Goal: Task Accomplishment & Management: Complete application form

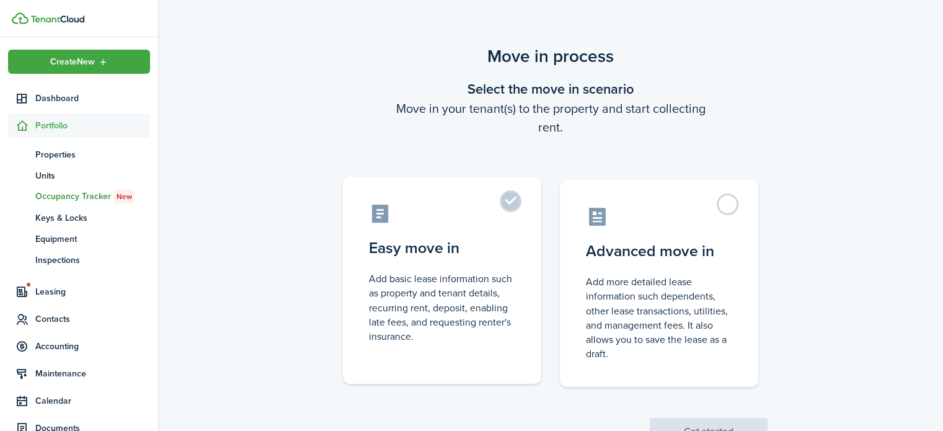
click at [512, 203] on label "Easy move in Add basic lease information such as property and tenant details, r…" at bounding box center [442, 280] width 198 height 207
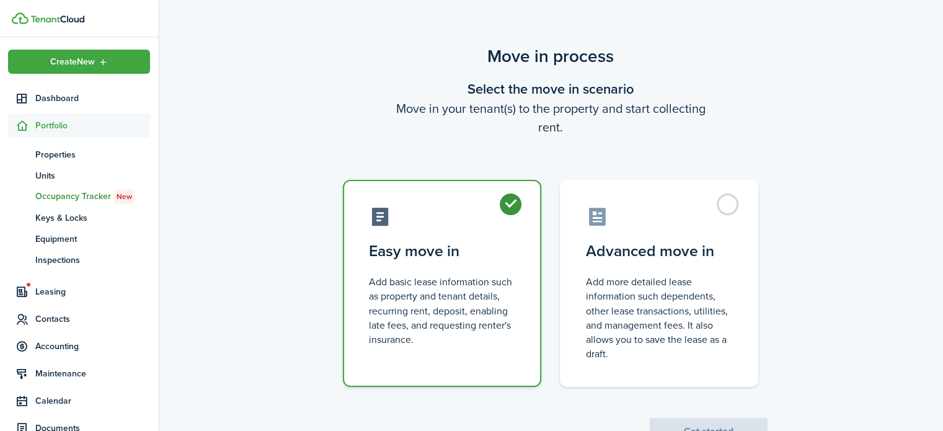
radio input "true"
click at [699, 426] on button "Get started" at bounding box center [709, 431] width 118 height 27
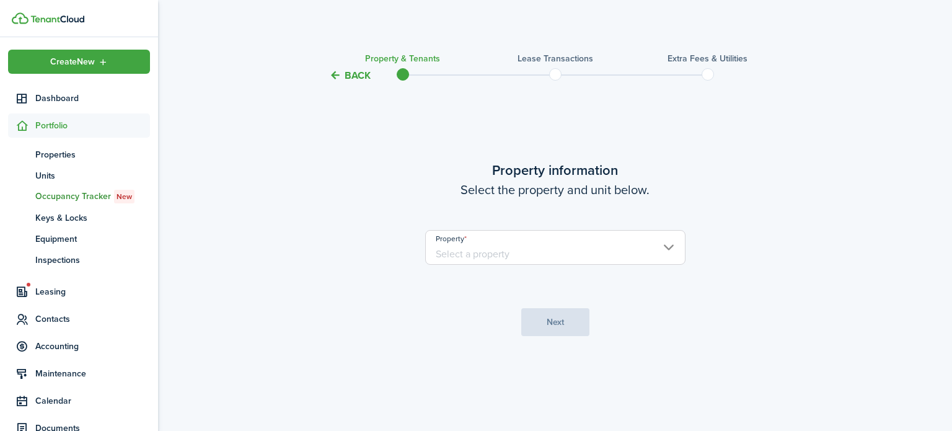
click at [532, 238] on input "Property" at bounding box center [555, 247] width 260 height 35
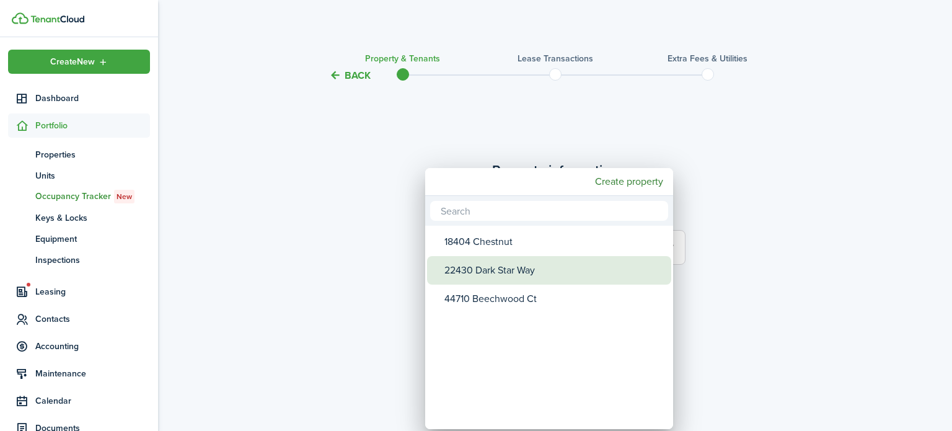
click at [532, 275] on div "22430 Dark Star Way" at bounding box center [553, 270] width 219 height 29
type input "22430 Dark Star Way"
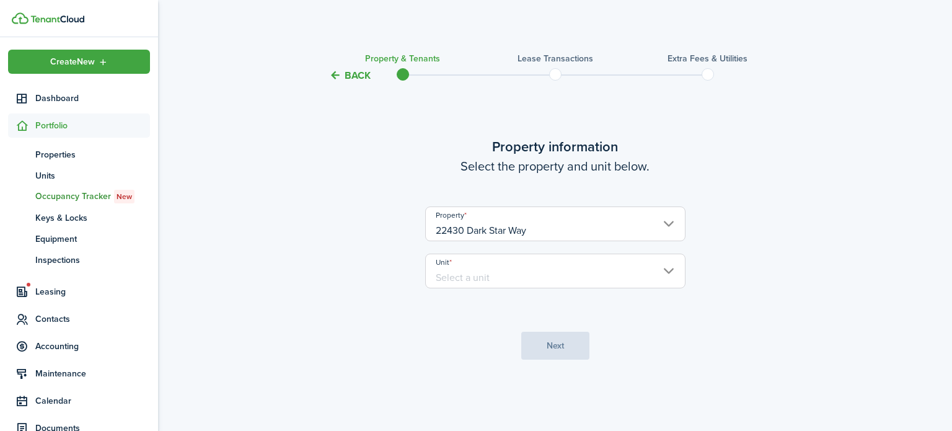
click at [521, 274] on input "Unit" at bounding box center [555, 271] width 260 height 35
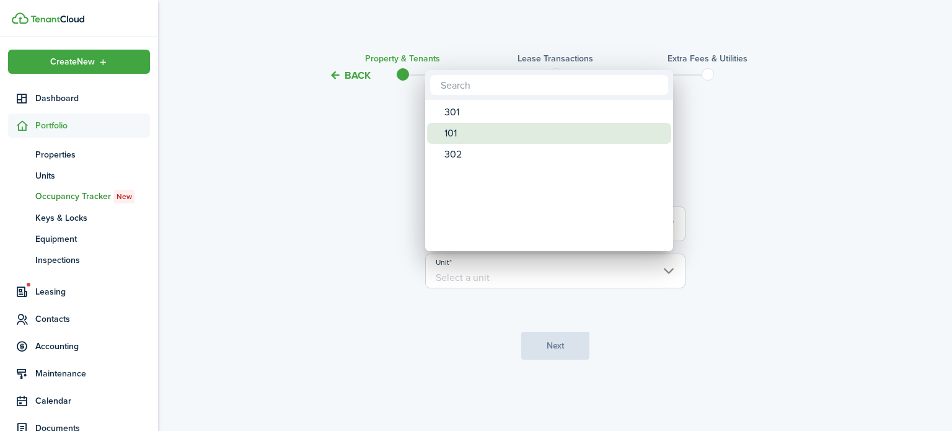
click at [488, 135] on div "101" at bounding box center [553, 133] width 219 height 21
type input "101"
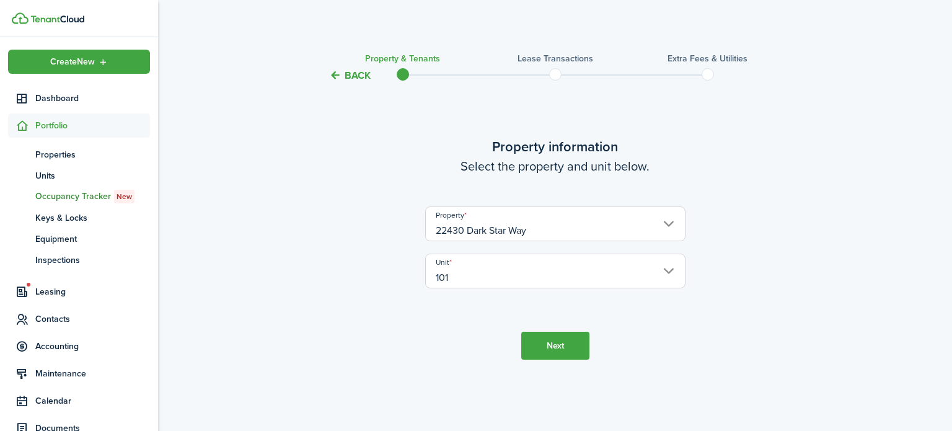
click at [553, 349] on button "Next" at bounding box center [555, 346] width 68 height 28
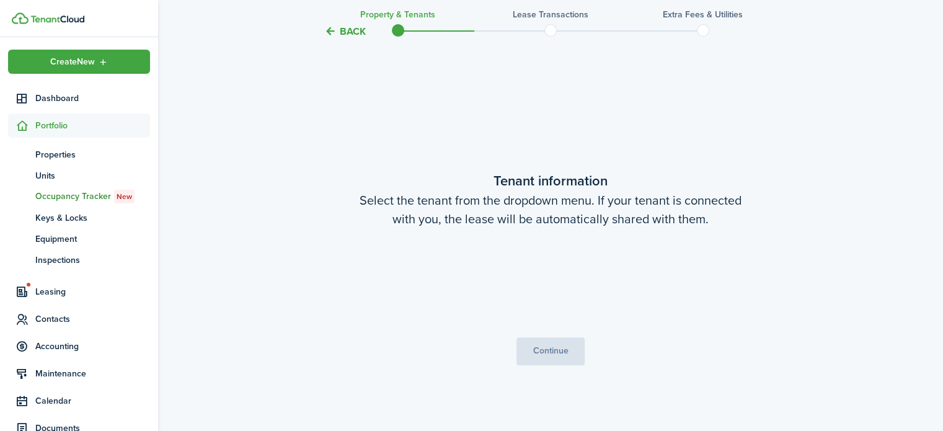
scroll to position [348, 0]
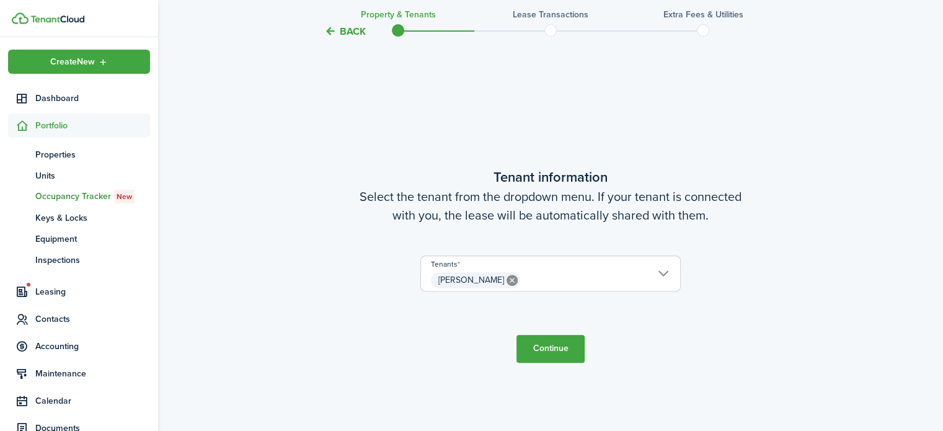
click at [560, 350] on button "Continue" at bounding box center [550, 349] width 68 height 28
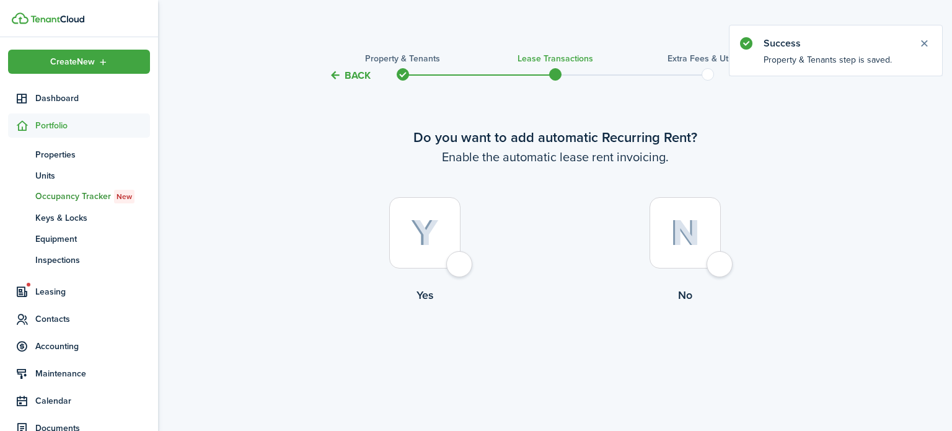
click at [461, 262] on div at bounding box center [424, 232] width 71 height 71
radio input "true"
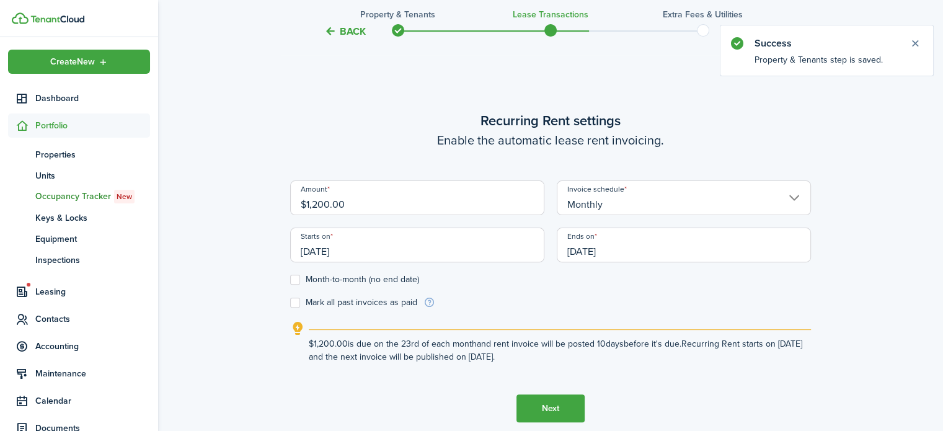
scroll to position [348, 0]
drag, startPoint x: 463, startPoint y: 200, endPoint x: 271, endPoint y: 196, distance: 192.2
click at [271, 196] on div "Back Property & Tenants Lease Transactions Extra fees & Utilities Do you want t…" at bounding box center [550, 88] width 785 height 784
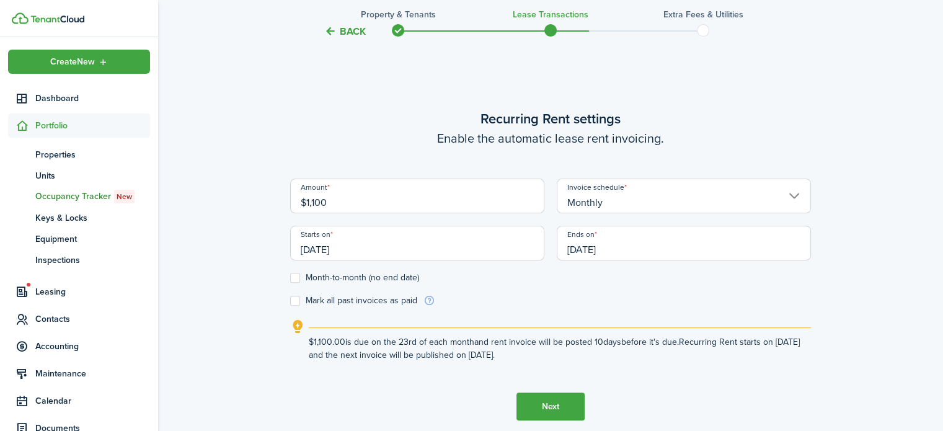
click at [367, 249] on input "[DATE]" at bounding box center [417, 243] width 254 height 35
type input "$1,100.00"
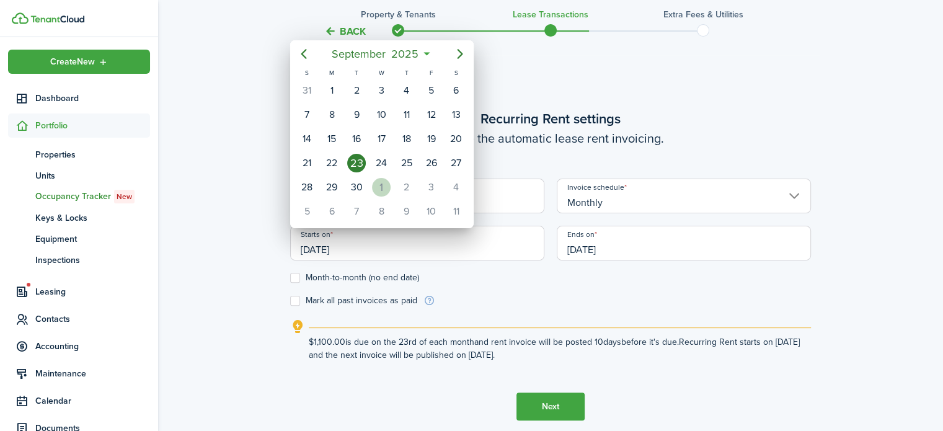
click at [387, 179] on div "1" at bounding box center [381, 187] width 19 height 19
type input "[DATE]"
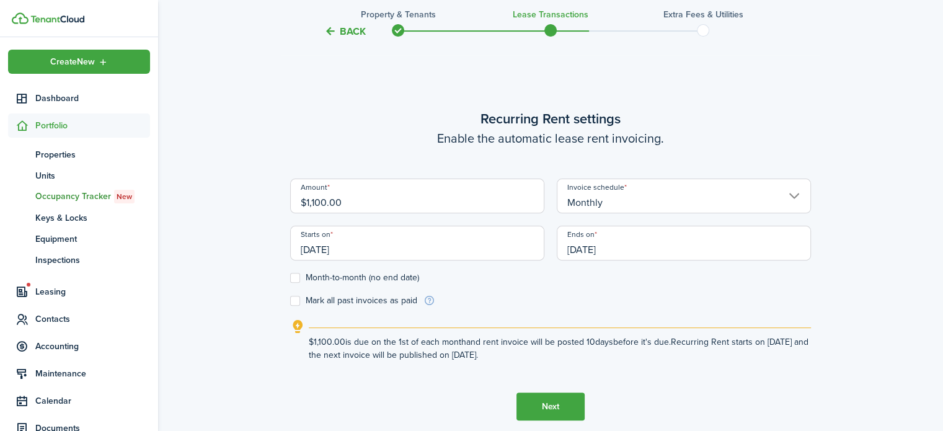
click at [635, 247] on input "[DATE]" at bounding box center [684, 243] width 254 height 35
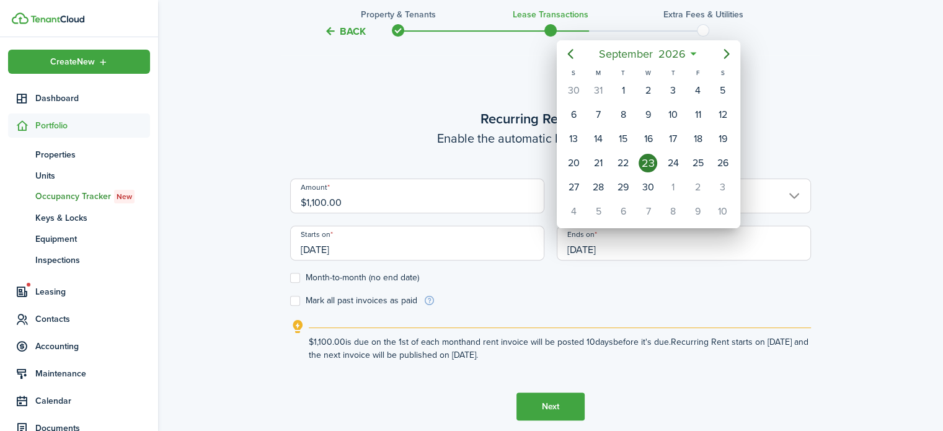
click at [635, 247] on div at bounding box center [471, 215] width 1141 height 629
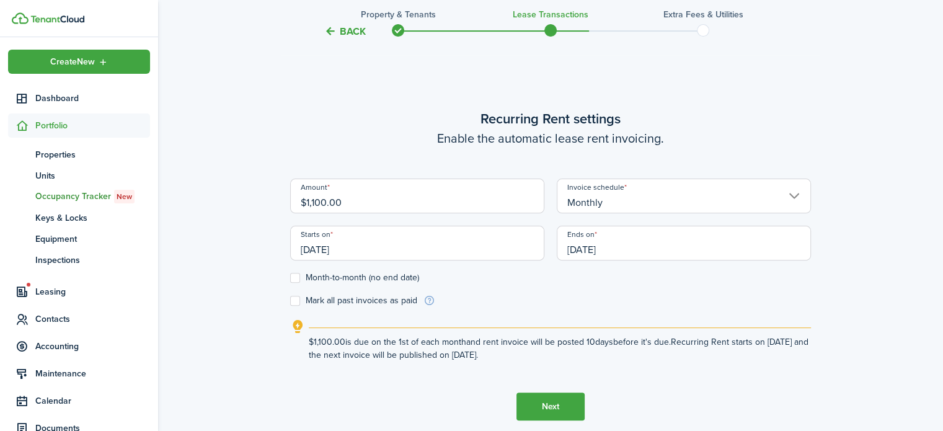
click at [298, 280] on label "Month-to-month (no end date)" at bounding box center [354, 278] width 129 height 10
click at [290, 278] on input "Month-to-month (no end date)" at bounding box center [289, 278] width 1 height 1
checkbox input "true"
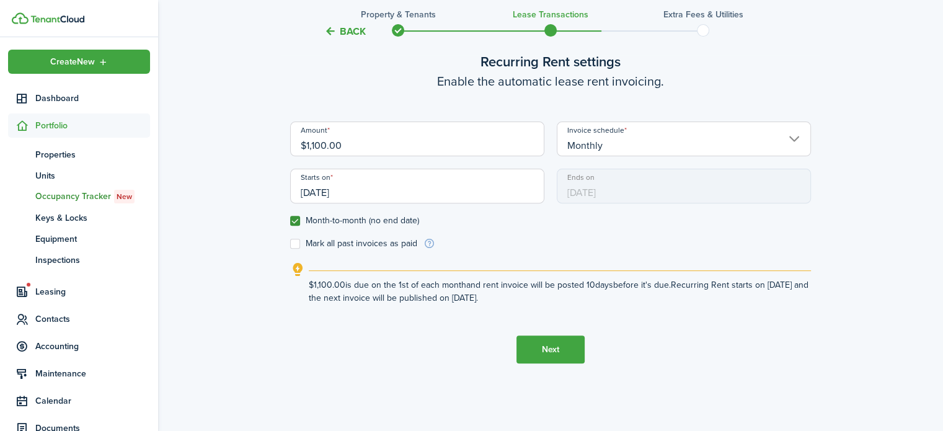
scroll to position [405, 0]
click at [548, 349] on button "Next" at bounding box center [550, 349] width 68 height 28
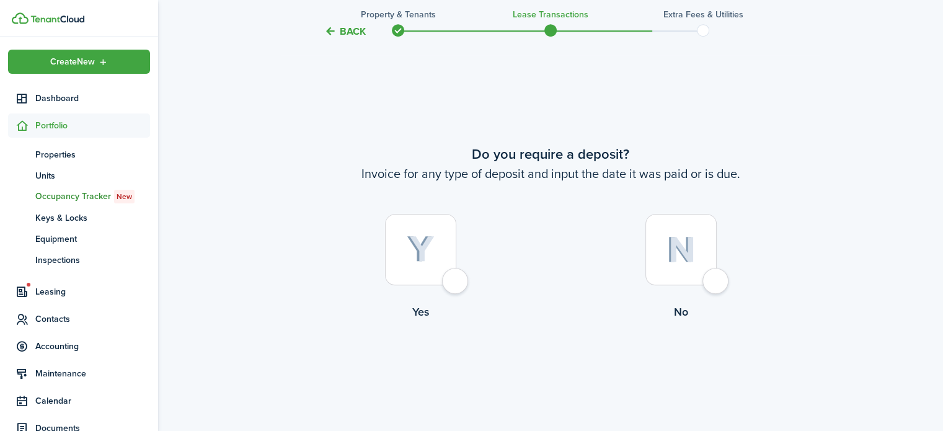
click at [456, 282] on div at bounding box center [420, 249] width 71 height 71
radio input "true"
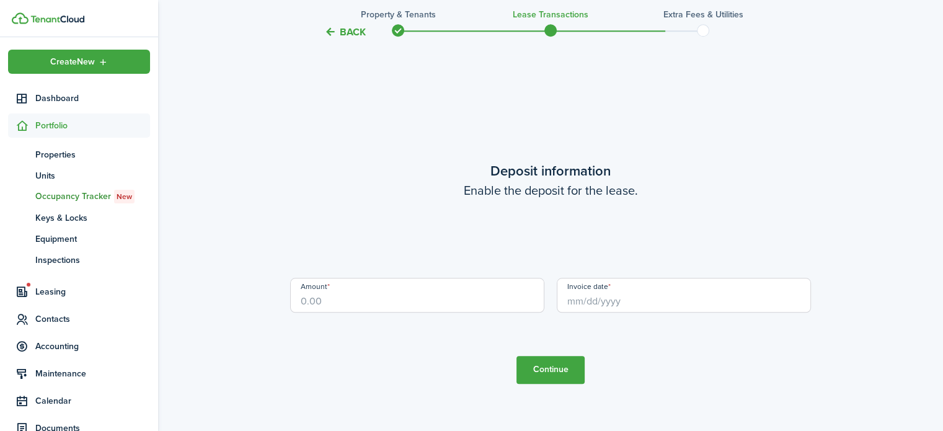
scroll to position [1210, 0]
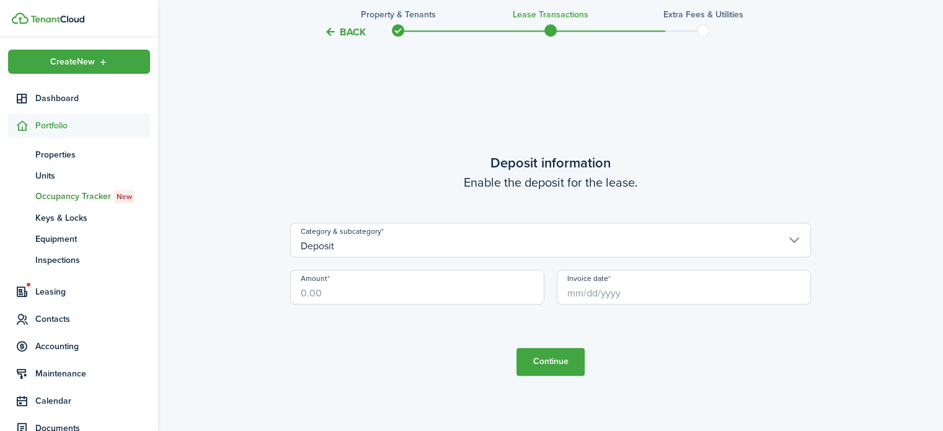
click at [358, 283] on input "Amount" at bounding box center [417, 287] width 254 height 35
click at [615, 298] on input "Invoice date" at bounding box center [684, 287] width 254 height 35
type input "$1,100.00"
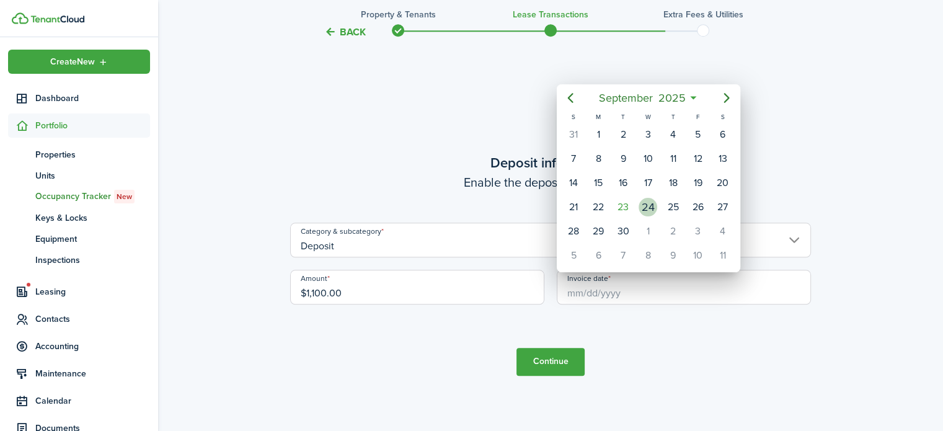
click at [647, 204] on div "24" at bounding box center [647, 207] width 19 height 19
type input "[DATE]"
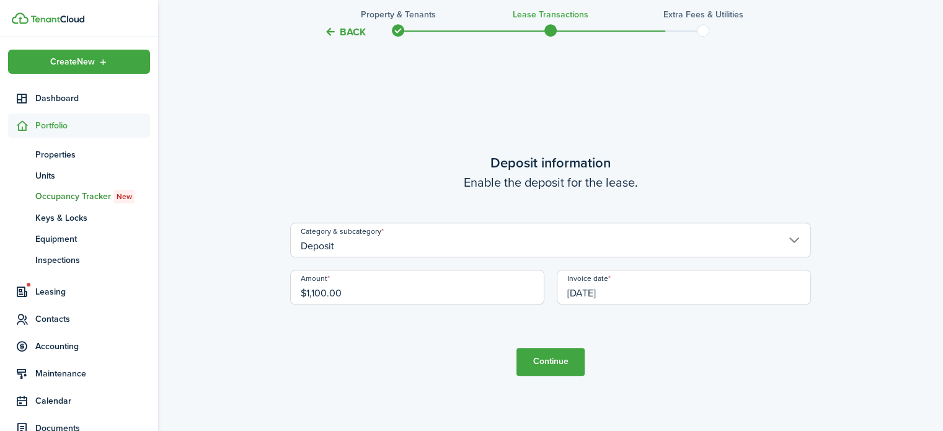
click at [563, 361] on button "Continue" at bounding box center [550, 362] width 68 height 28
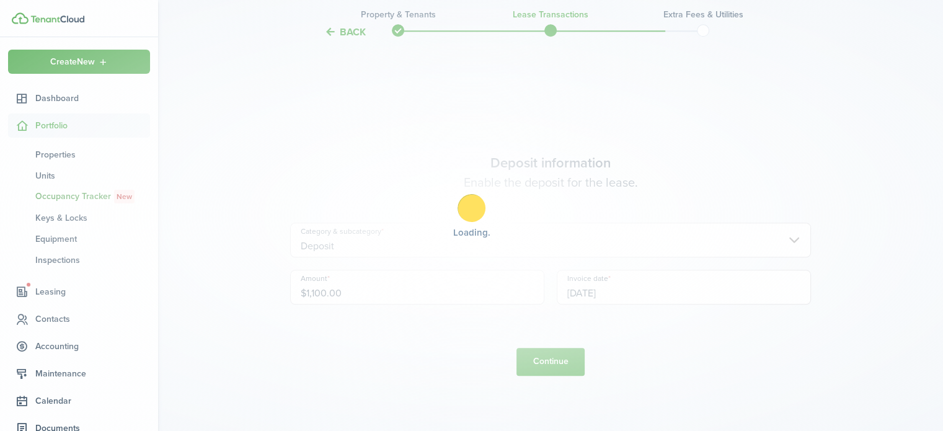
scroll to position [0, 0]
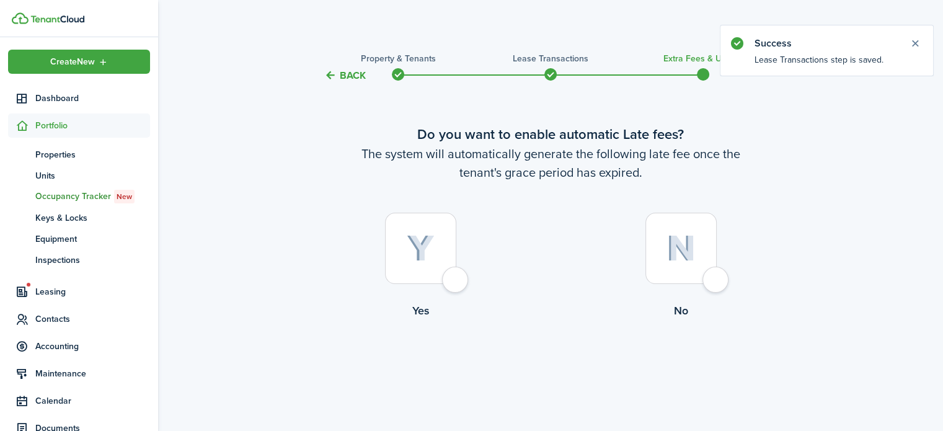
click at [452, 276] on div at bounding box center [420, 248] width 71 height 71
radio input "true"
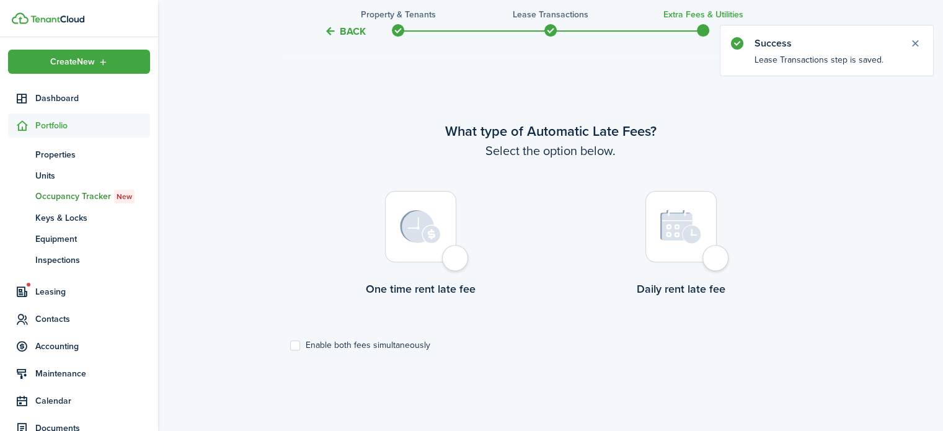
scroll to position [360, 0]
click at [293, 345] on label "Enable both fees simultaneously" at bounding box center [360, 345] width 140 height 10
click at [290, 345] on input "Enable both fees simultaneously" at bounding box center [289, 345] width 1 height 1
checkbox input "true"
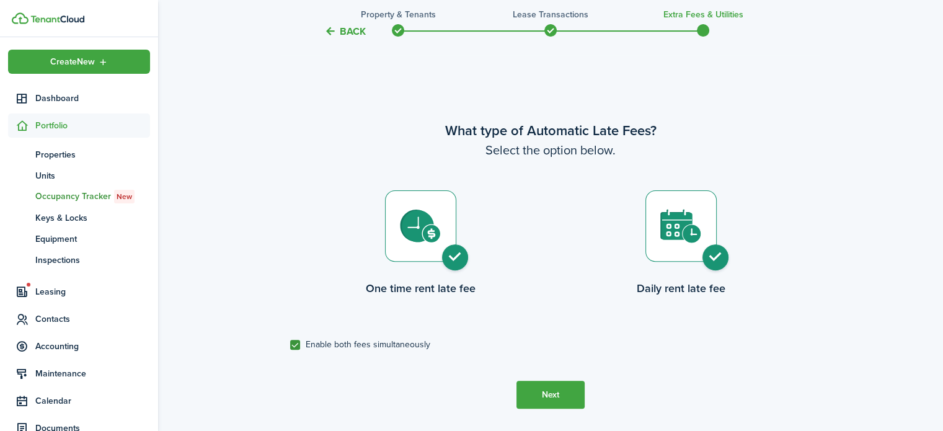
click at [564, 393] on button "Next" at bounding box center [550, 395] width 68 height 28
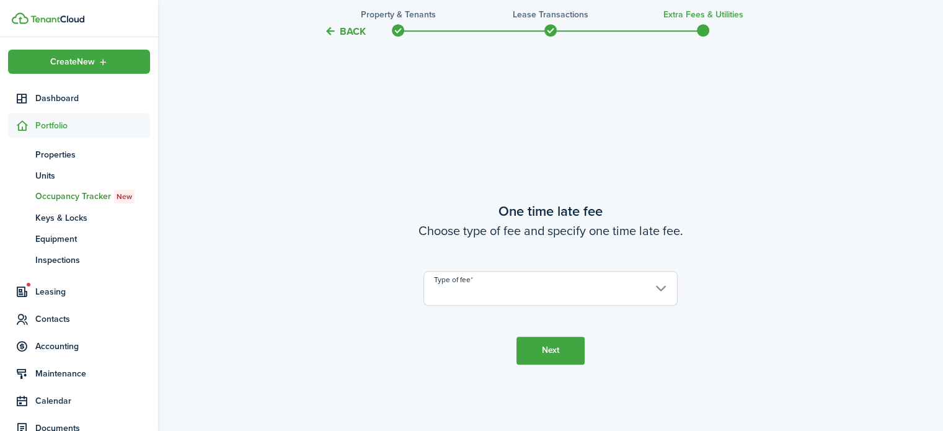
scroll to position [790, 0]
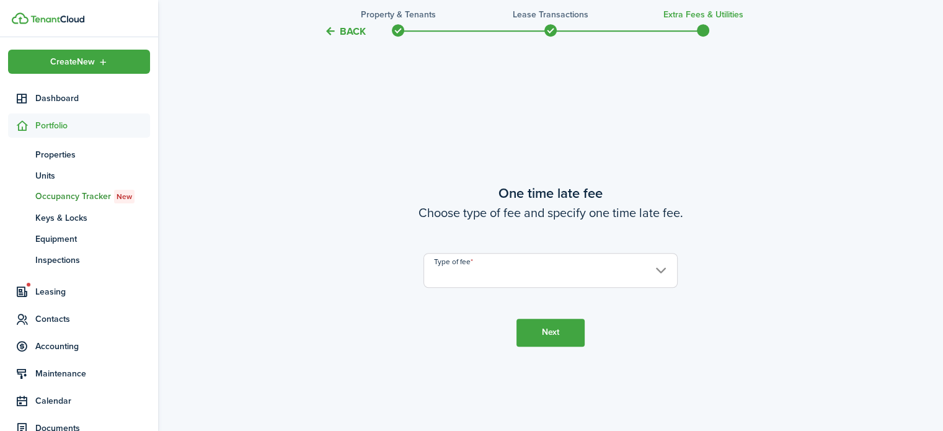
click at [524, 273] on input "Type of fee" at bounding box center [550, 270] width 254 height 35
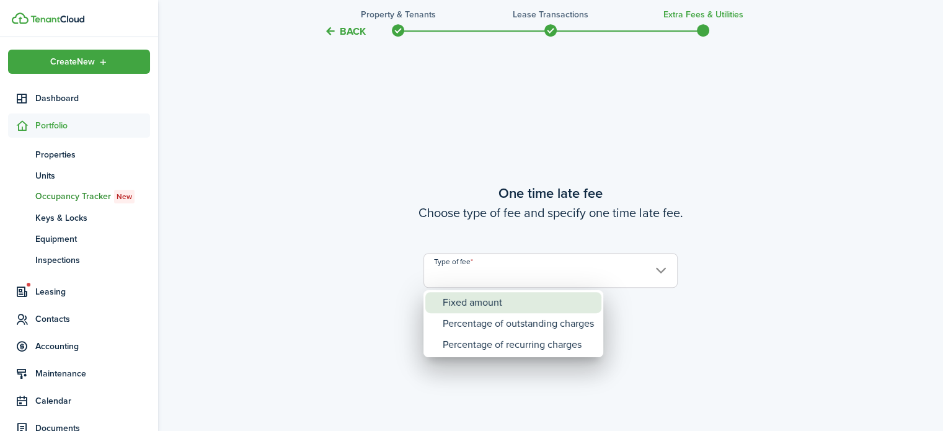
click at [488, 298] on div "Fixed amount" at bounding box center [518, 302] width 151 height 21
type input "Fixed amount"
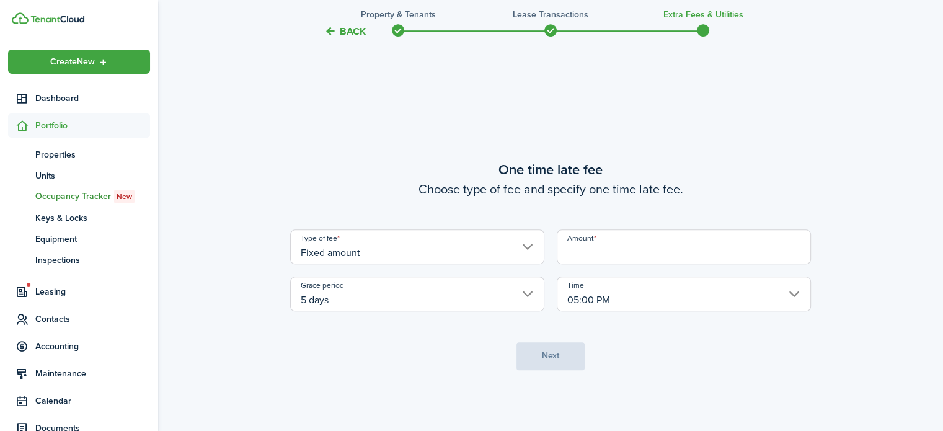
click at [614, 255] on input "Amount" at bounding box center [684, 246] width 254 height 35
type input "$30.00"
click at [550, 344] on button "Next" at bounding box center [550, 356] width 68 height 28
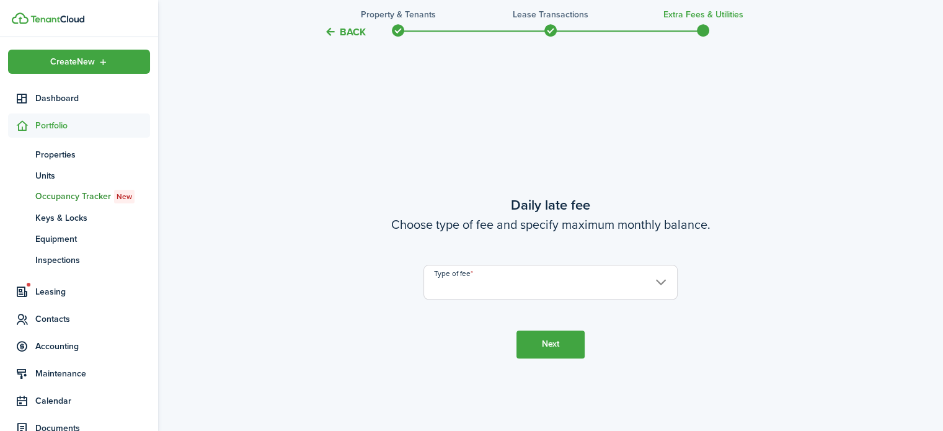
scroll to position [1221, 0]
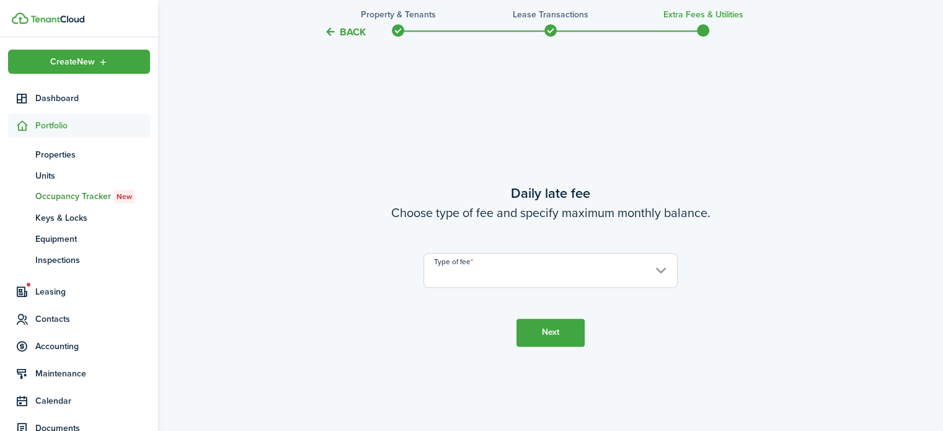
click at [563, 276] on input "Type of fee" at bounding box center [550, 270] width 254 height 35
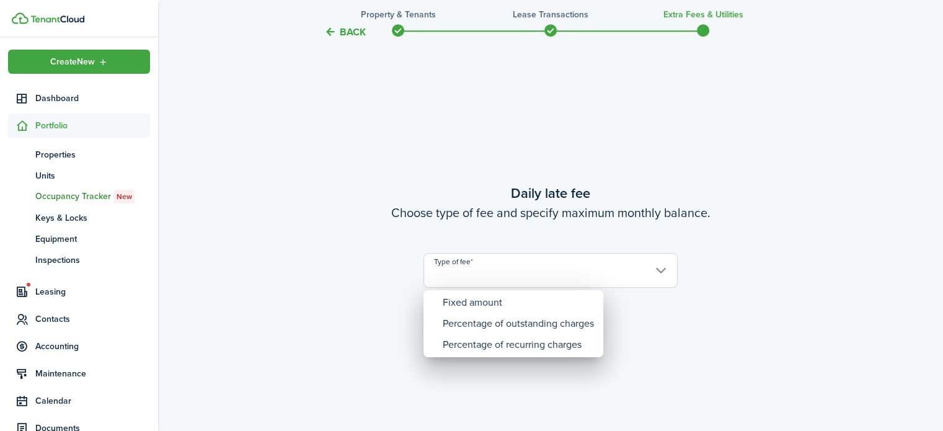
click at [407, 152] on div at bounding box center [471, 215] width 1141 height 629
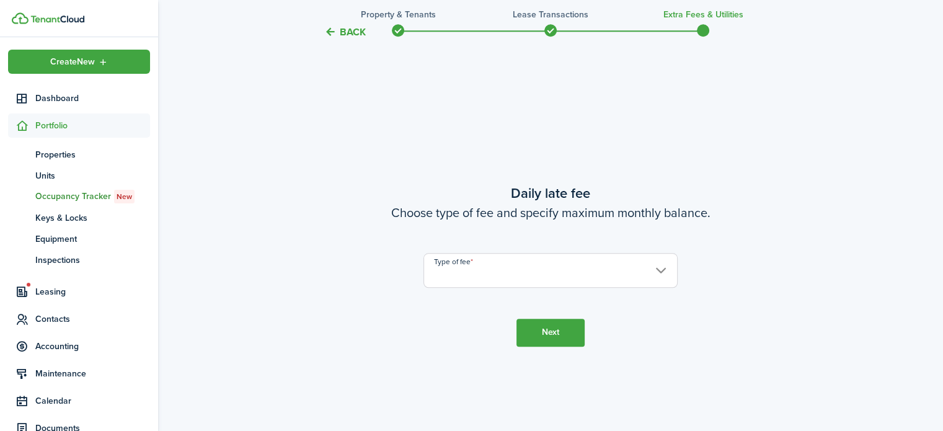
click at [551, 280] on input "Type of fee" at bounding box center [550, 270] width 254 height 35
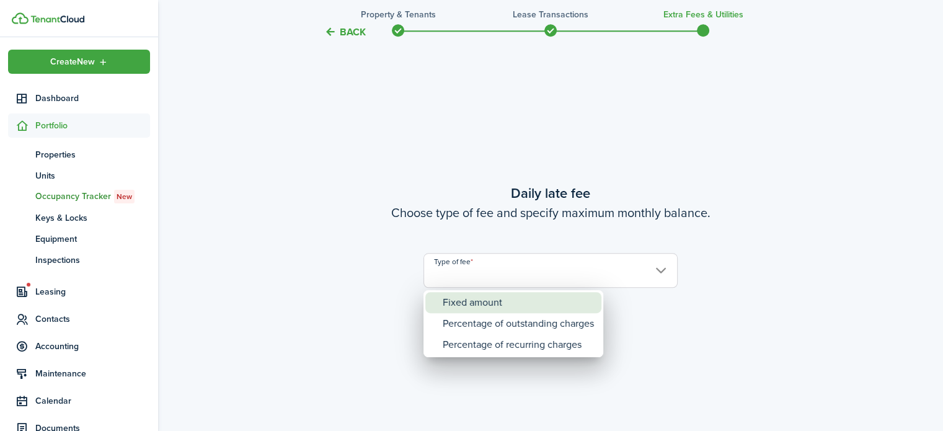
click at [514, 303] on div "Fixed amount" at bounding box center [518, 302] width 151 height 21
type input "Fixed amount"
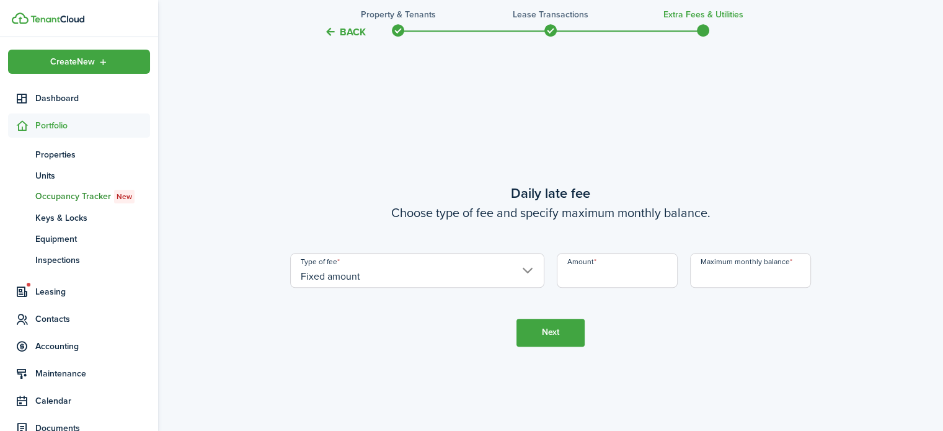
click at [598, 275] on input "Amount" at bounding box center [617, 270] width 121 height 35
type input "$25.00"
click at [637, 173] on tc-wizard-step "Daily late fee Choose type of fee and specify maximum monthly balance. Type of …" at bounding box center [550, 264] width 521 height 431
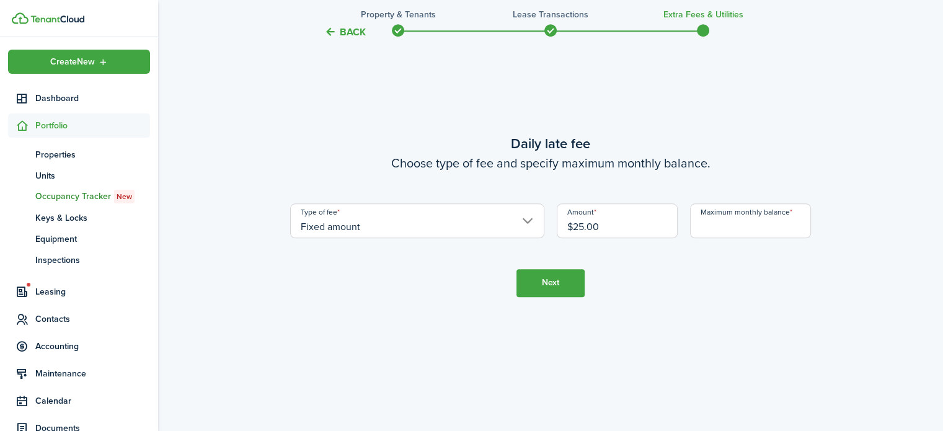
scroll to position [1272, 0]
click at [705, 225] on input "Maximum monthly balance" at bounding box center [750, 219] width 121 height 35
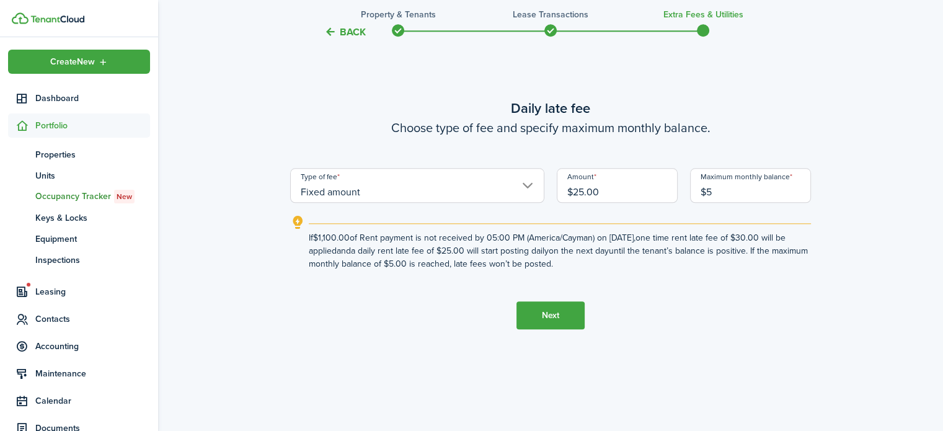
scroll to position [1239, 0]
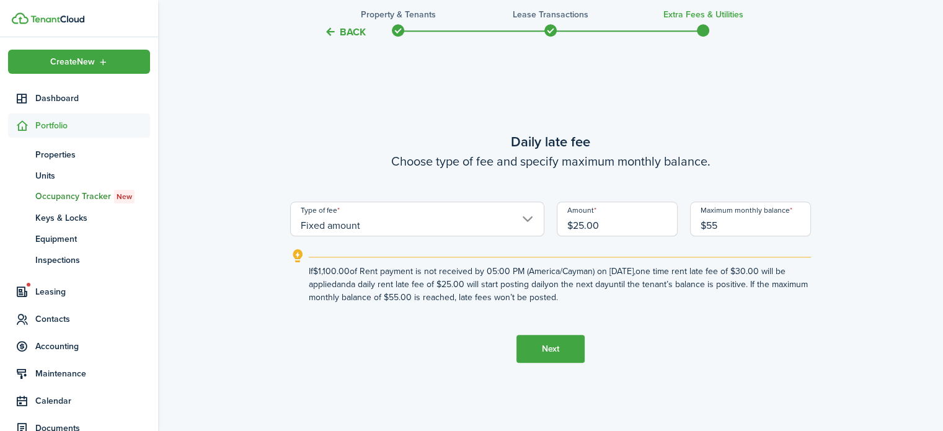
type input "$55.00"
click at [309, 319] on tc-wizard-step "Daily late fee Choose type of fee and specify maximum monthly balance. Type of …" at bounding box center [550, 247] width 521 height 431
click at [531, 351] on button "Next" at bounding box center [550, 349] width 68 height 28
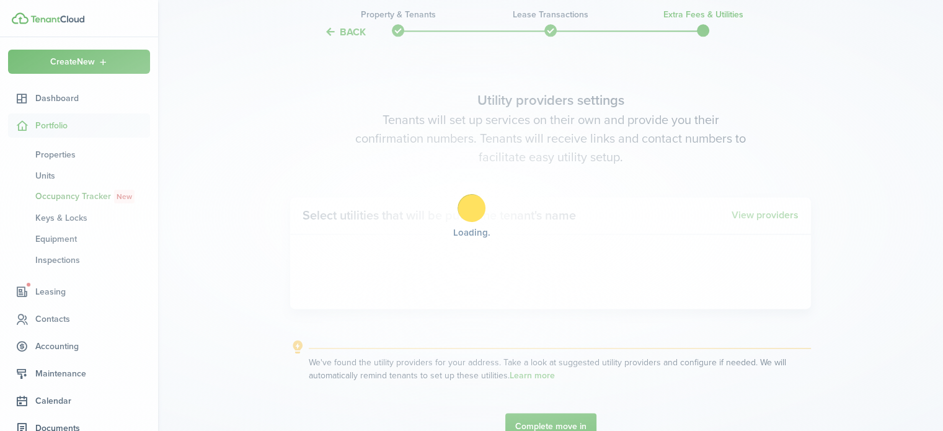
scroll to position [1652, 0]
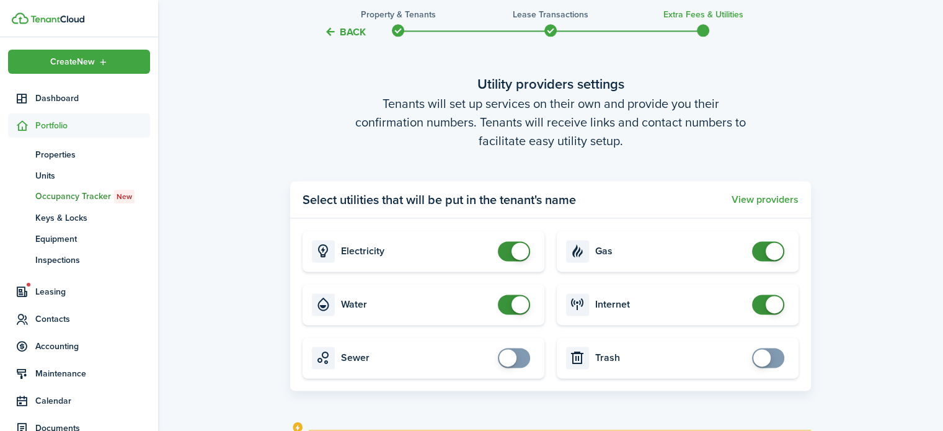
checkbox input "false"
click at [511, 250] on span at bounding box center [514, 251] width 12 height 20
checkbox input "false"
click at [511, 306] on span at bounding box center [519, 304] width 17 height 17
checkbox input "false"
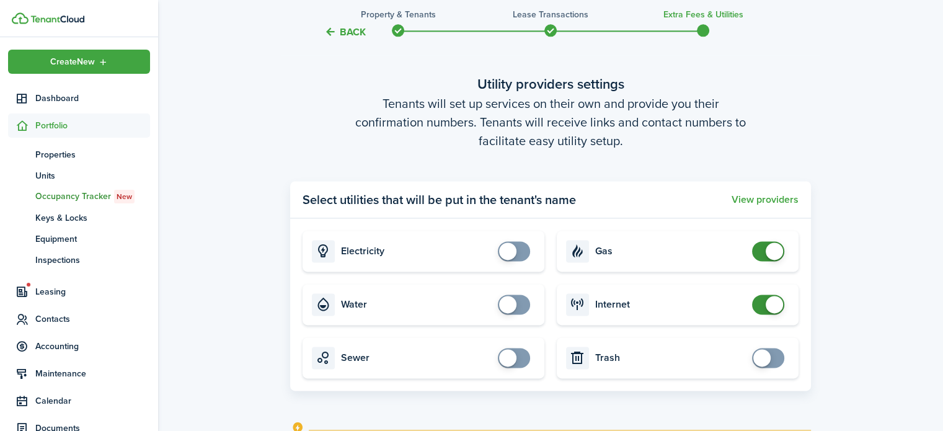
click at [766, 257] on span at bounding box center [768, 251] width 12 height 20
checkbox input "false"
click at [776, 304] on span at bounding box center [774, 304] width 17 height 17
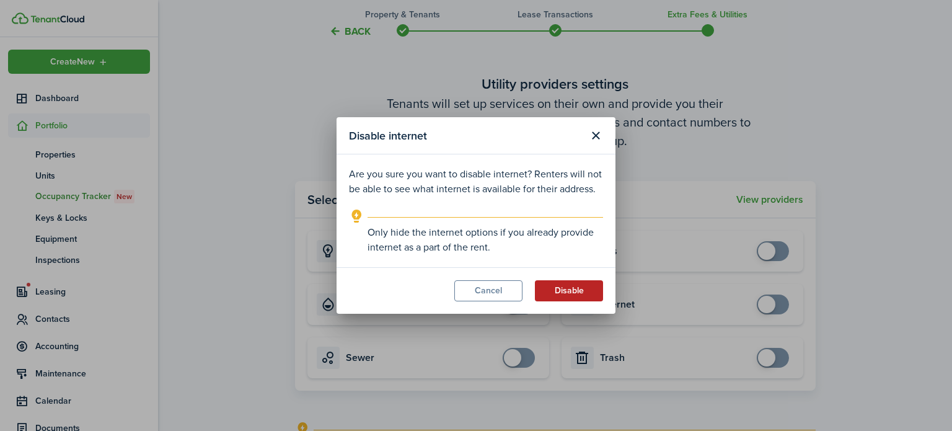
click at [573, 293] on button "Disable" at bounding box center [569, 290] width 68 height 21
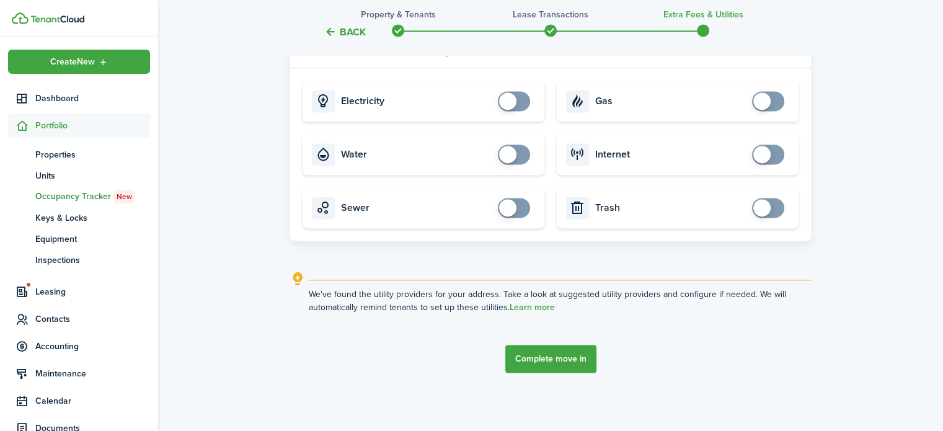
scroll to position [1803, 0]
click at [544, 356] on button "Complete move in" at bounding box center [550, 358] width 91 height 28
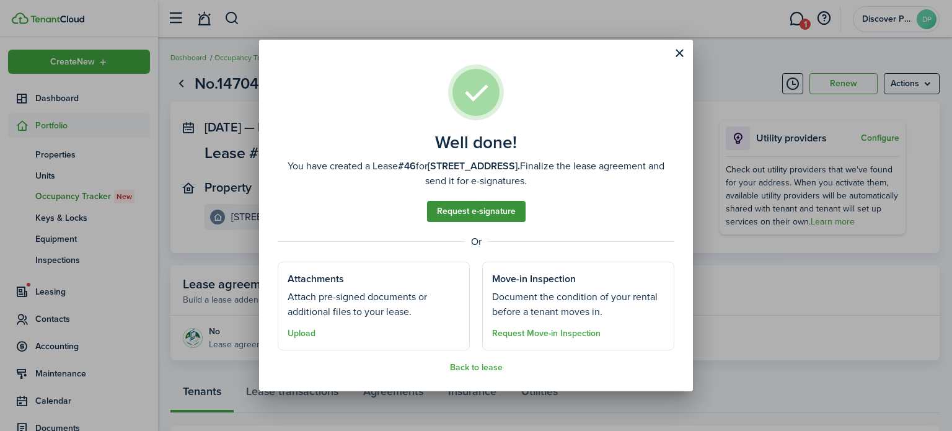
click at [473, 211] on link "Request e-signature" at bounding box center [476, 211] width 99 height 21
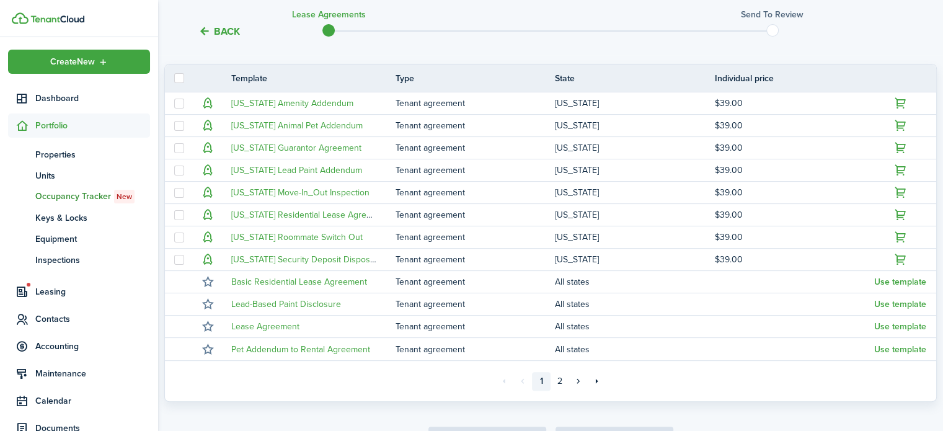
scroll to position [293, 0]
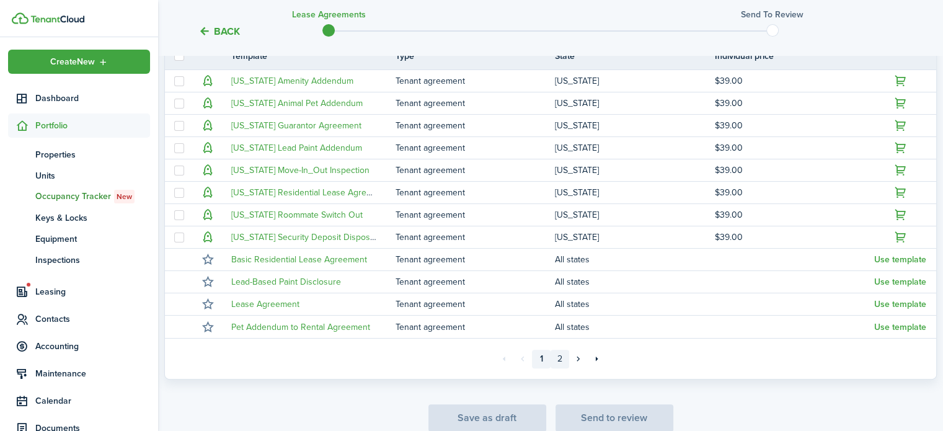
click at [560, 351] on link "2" at bounding box center [559, 359] width 19 height 19
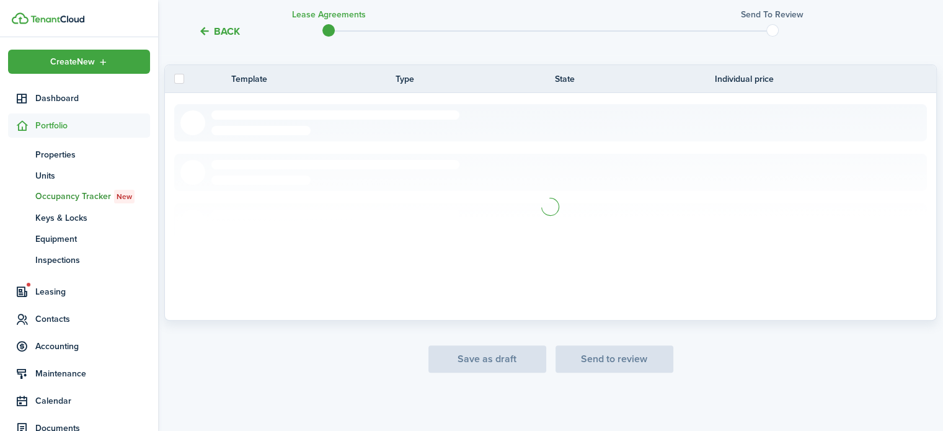
scroll to position [217, 0]
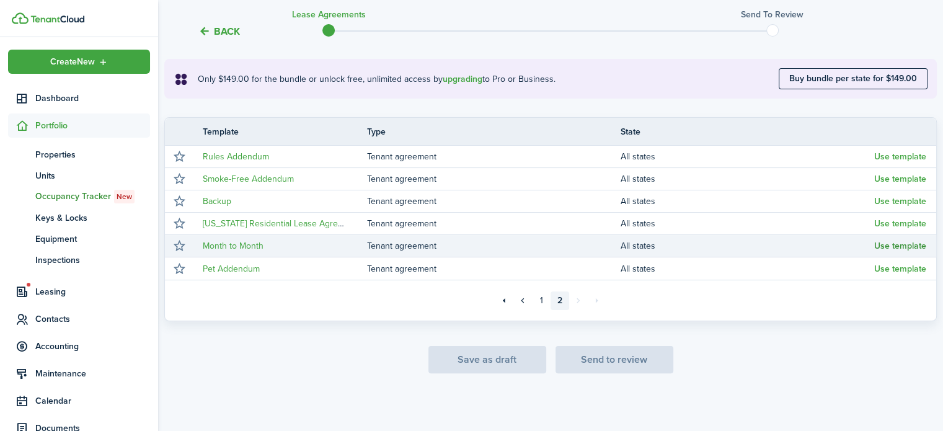
click at [896, 247] on button "Use template" at bounding box center [900, 246] width 52 height 10
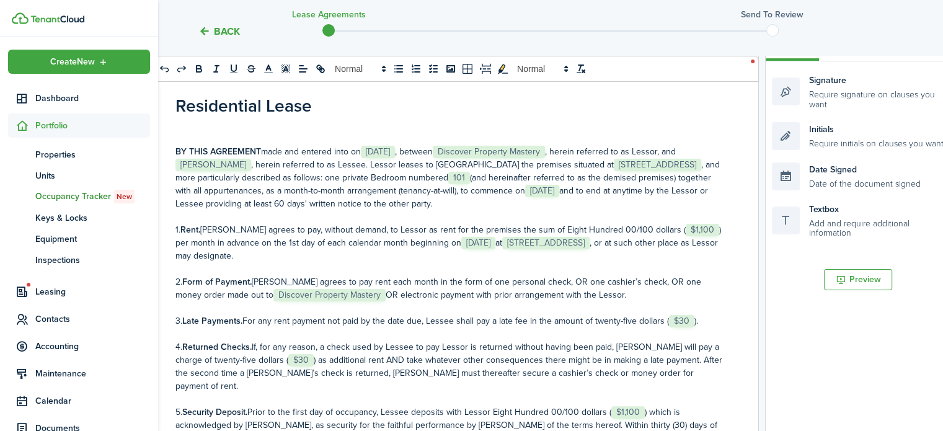
click at [573, 152] on p "BY THIS AGREEMENT made and entered into on ﻿ [DATE] ﻿, between﻿ Discover Proper…" at bounding box center [449, 177] width 549 height 65
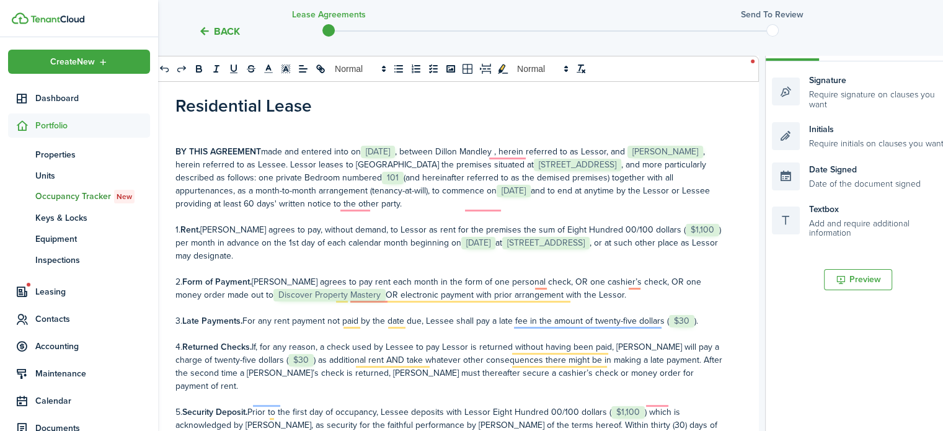
click at [544, 229] on p "1. Rent. [PERSON_NAME] agrees to pay, without demand, to Lessor as rent for the…" at bounding box center [449, 242] width 549 height 39
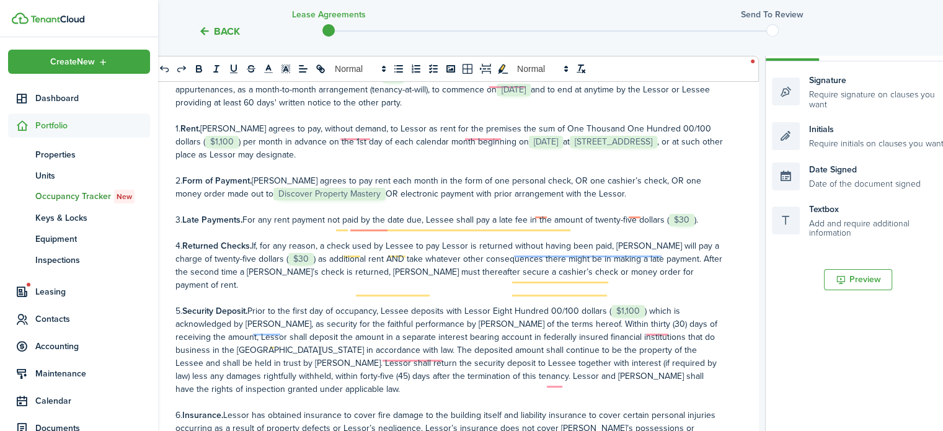
scroll to position [101, 0]
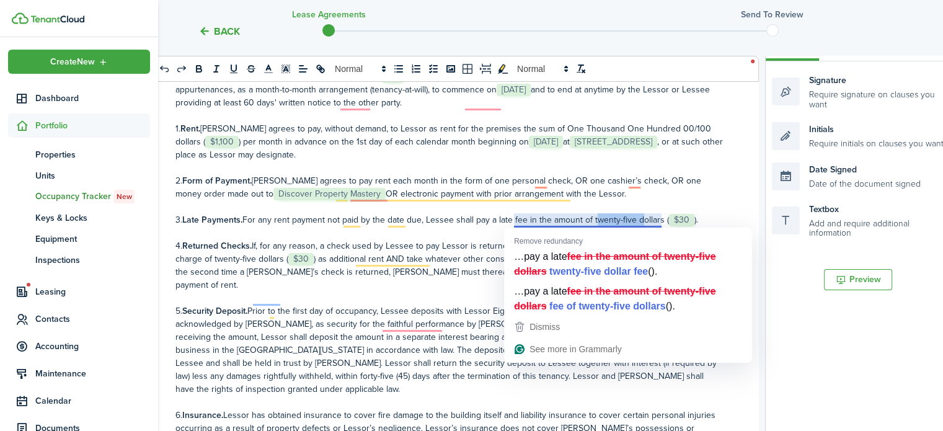
drag, startPoint x: 635, startPoint y: 220, endPoint x: 593, endPoint y: 223, distance: 42.2
click at [593, 223] on p "3. Late Payments. For any rent payment not paid by the date due, Lessee shall p…" at bounding box center [449, 219] width 549 height 13
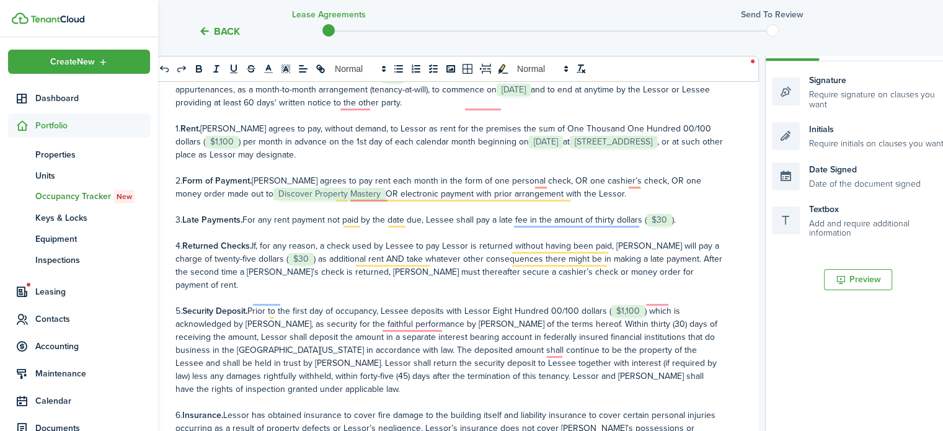
click at [671, 223] on p "3. Late Payments. For any rent payment not paid by the date due, Lessee shall p…" at bounding box center [449, 219] width 549 height 13
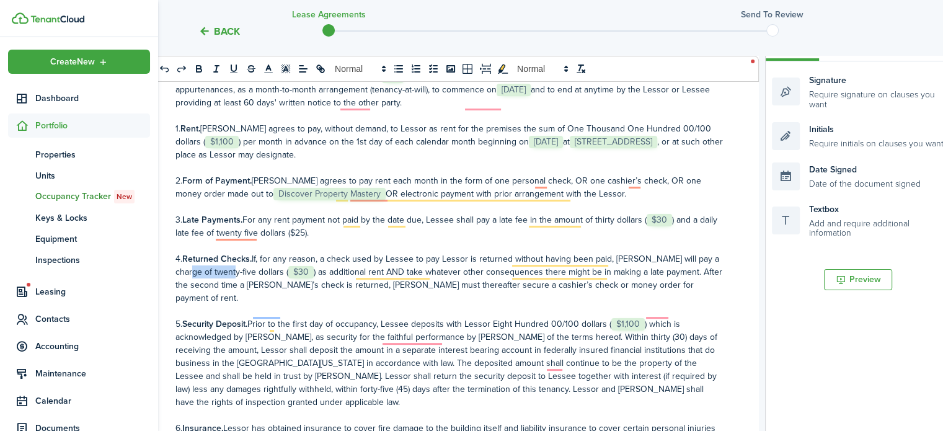
drag, startPoint x: 226, startPoint y: 272, endPoint x: 186, endPoint y: 275, distance: 40.4
click at [186, 275] on p "4. Returned Checks. If, for any reason, a check used by Lessee to pay Lessor is…" at bounding box center [449, 278] width 549 height 52
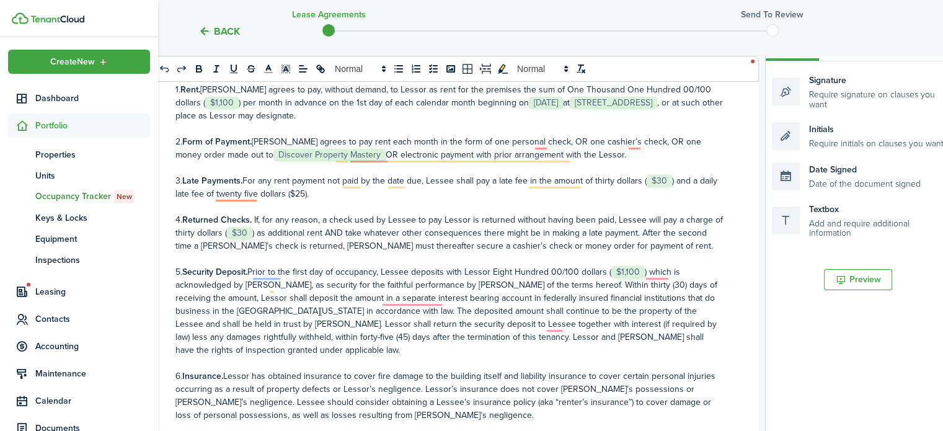
scroll to position [138, 0]
click at [508, 274] on p "5. Security Deposit. Prior to the first day of occupancy, Lessee deposits with …" at bounding box center [449, 312] width 549 height 91
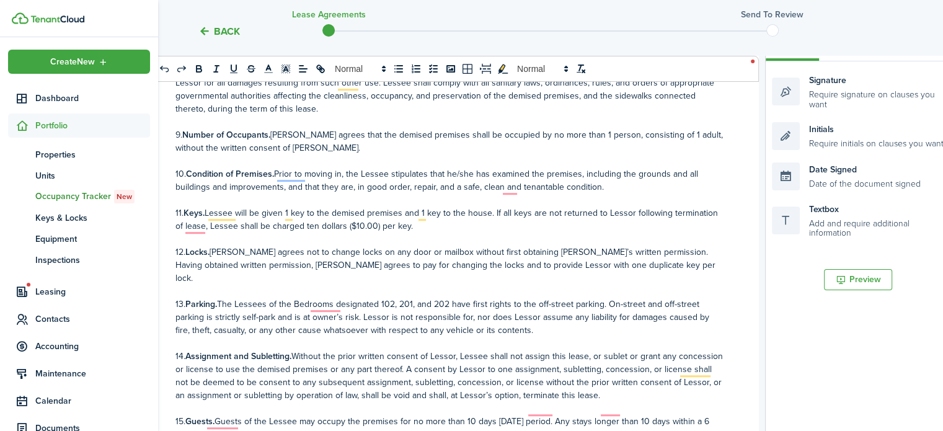
scroll to position [0, 0]
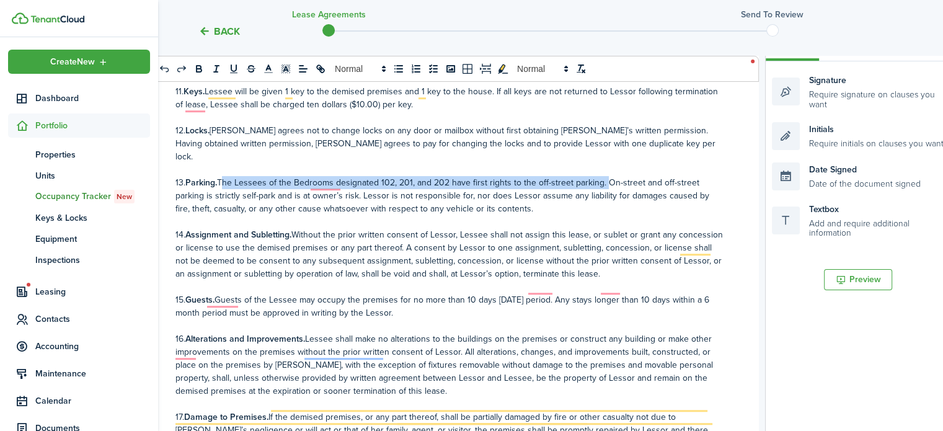
drag, startPoint x: 603, startPoint y: 170, endPoint x: 223, endPoint y: 169, distance: 380.6
click at [223, 176] on p "13. Parking. The Lessees of the Bedrooms designated 102, 201, and 202 have firs…" at bounding box center [449, 195] width 549 height 39
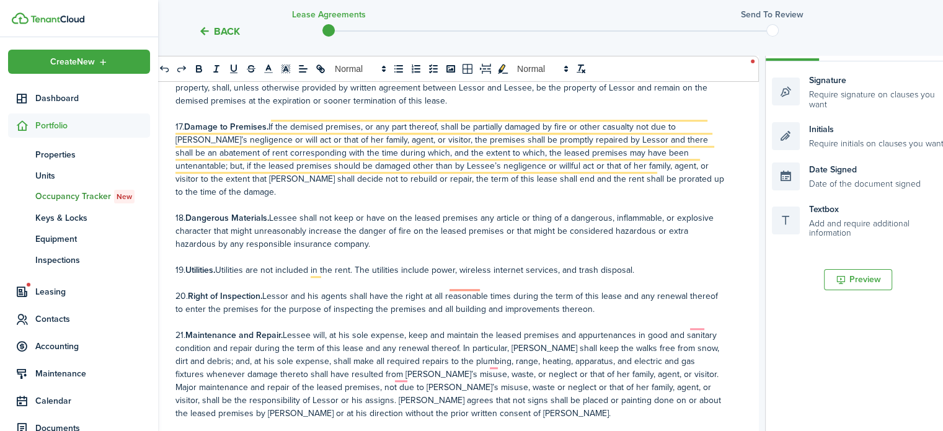
click at [275, 263] on p "19. Utilities. Utilities are not included in the rent. The utilities include po…" at bounding box center [449, 269] width 549 height 13
click at [445, 263] on p "19. Utilities. Utilities are included in the rent. The utilities include power,…" at bounding box center [449, 269] width 549 height 13
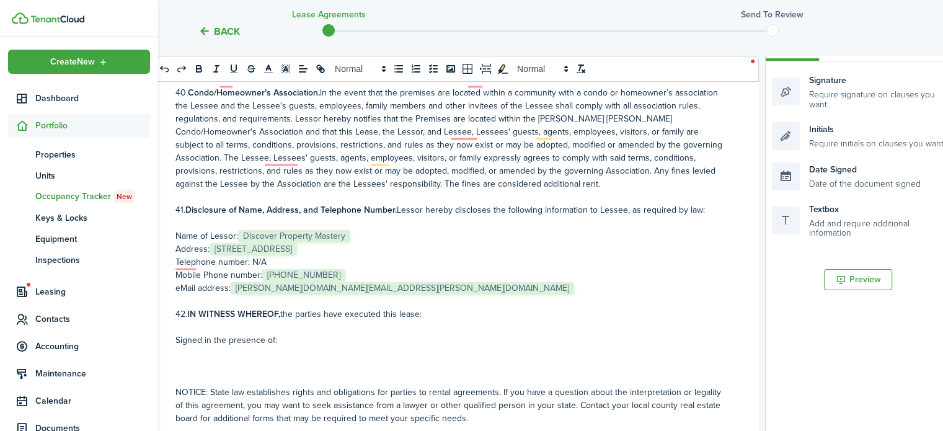
click at [357, 229] on p "Name of Lessor: ﻿ Discover Property Mastery ﻿" at bounding box center [449, 235] width 549 height 13
click at [428, 242] on p "Address: ﻿ [STREET_ADDRESS] ﻿" at bounding box center [449, 248] width 549 height 13
click at [347, 268] on p "Mobile Phone number: ﻿ [PHONE_NUMBER] ﻿" at bounding box center [449, 274] width 549 height 13
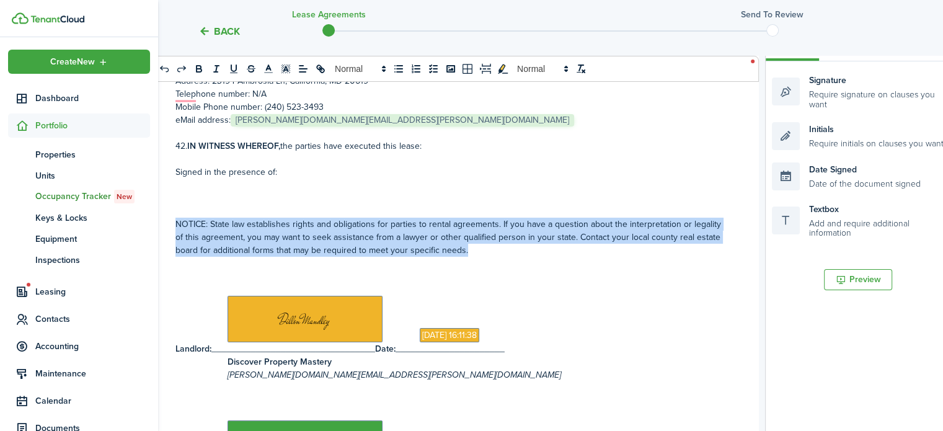
drag, startPoint x: 481, startPoint y: 223, endPoint x: 175, endPoint y: 196, distance: 306.7
click at [175, 218] on p "NOTICE: State law establishes rights and obligations for parties to rental agre…" at bounding box center [449, 237] width 549 height 39
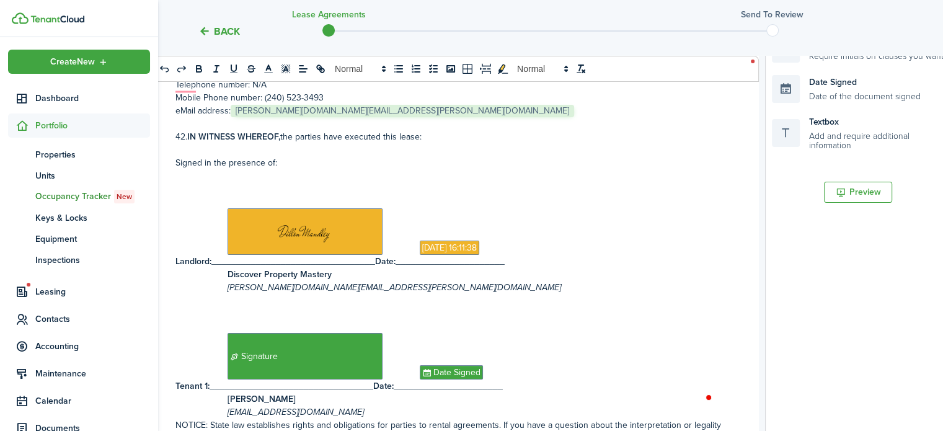
click at [177, 418] on p "NOTICE: State law establishes rights and obligations for parties to rental agre…" at bounding box center [449, 437] width 549 height 39
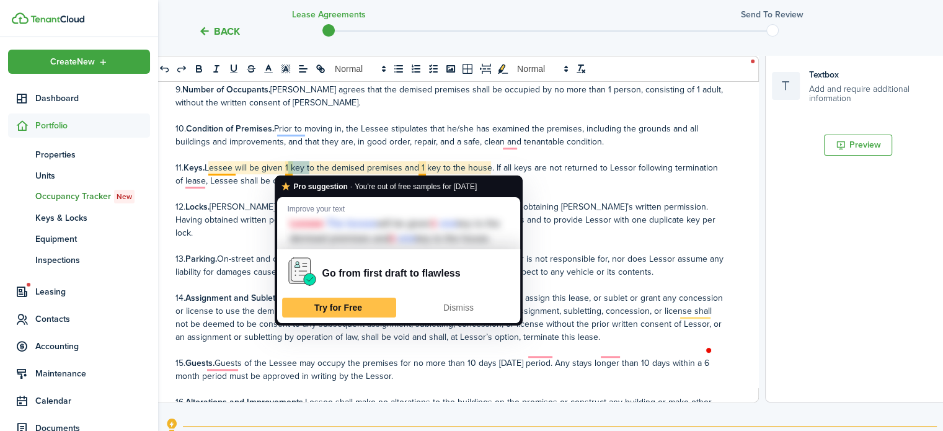
drag, startPoint x: 307, startPoint y: 170, endPoint x: 287, endPoint y: 168, distance: 20.6
click at [287, 168] on p "11. Keys. Lessee will be given 1 key to the demised premises and 1 key to the h…" at bounding box center [449, 174] width 549 height 26
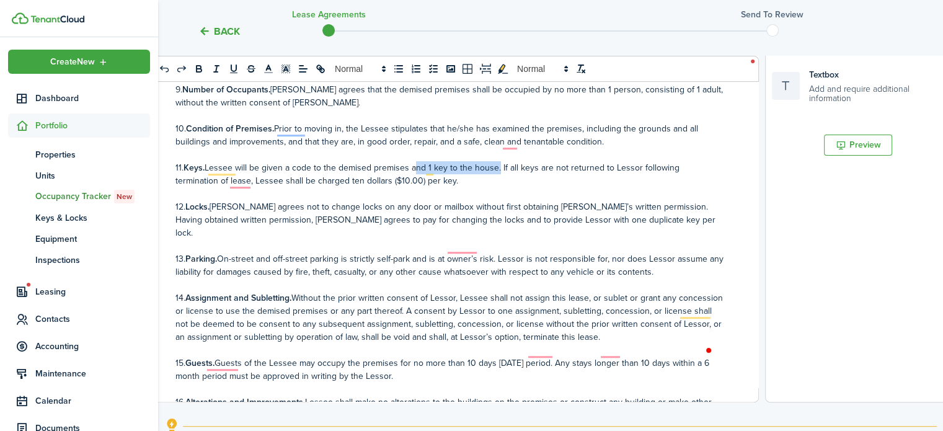
drag, startPoint x: 497, startPoint y: 169, endPoint x: 412, endPoint y: 166, distance: 84.3
click at [412, 166] on p "11. Keys. Lessee will be given a code to the demised premises and 1 key to the …" at bounding box center [449, 174] width 549 height 26
drag, startPoint x: 407, startPoint y: 168, endPoint x: 341, endPoint y: 167, distance: 66.3
click at [341, 167] on p "11. Keys. Lessee will be given a code to the demised premises. If all keys are …" at bounding box center [449, 174] width 549 height 26
click at [324, 170] on p "11. Keys. Lessee will be given a code to the house. If all keys are not returne…" at bounding box center [449, 174] width 549 height 26
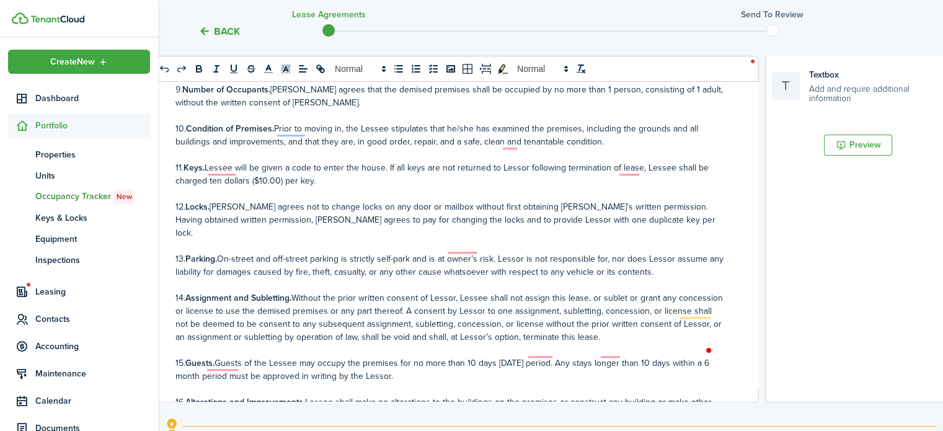
drag, startPoint x: 324, startPoint y: 183, endPoint x: 386, endPoint y: 171, distance: 63.2
click at [386, 171] on p "11. Keys. Lessee will be given a code to enter the house. If all keys are not r…" at bounding box center [449, 174] width 549 height 26
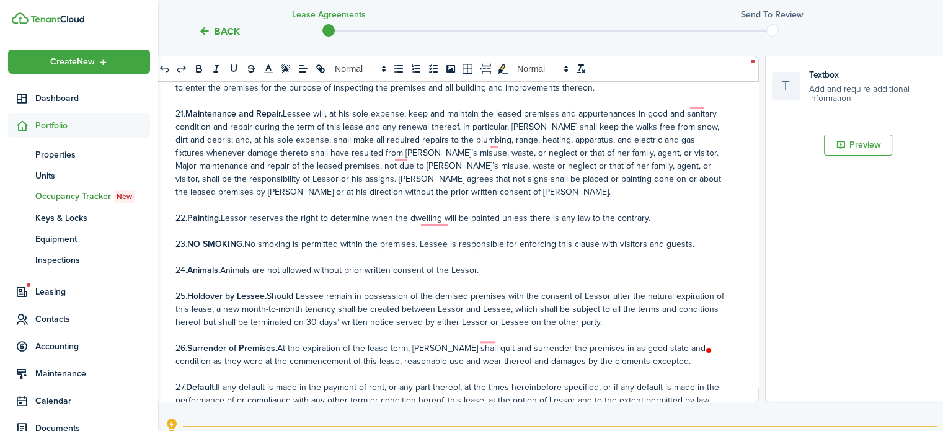
scroll to position [1067, 0]
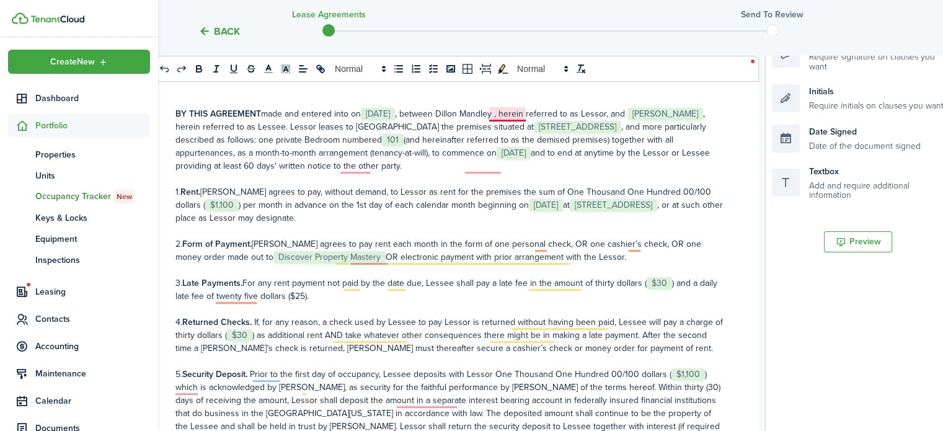
click at [521, 117] on p "BY THIS AGREEMENT made and entered into on ﻿ [DATE] ﻿, between﻿ [PERSON_NAME] ,…" at bounding box center [449, 139] width 549 height 65
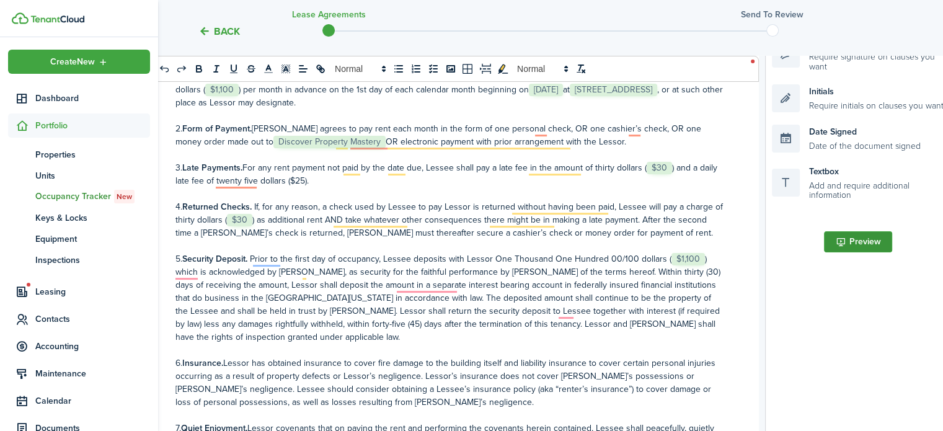
click at [860, 246] on button "Preview" at bounding box center [858, 241] width 68 height 21
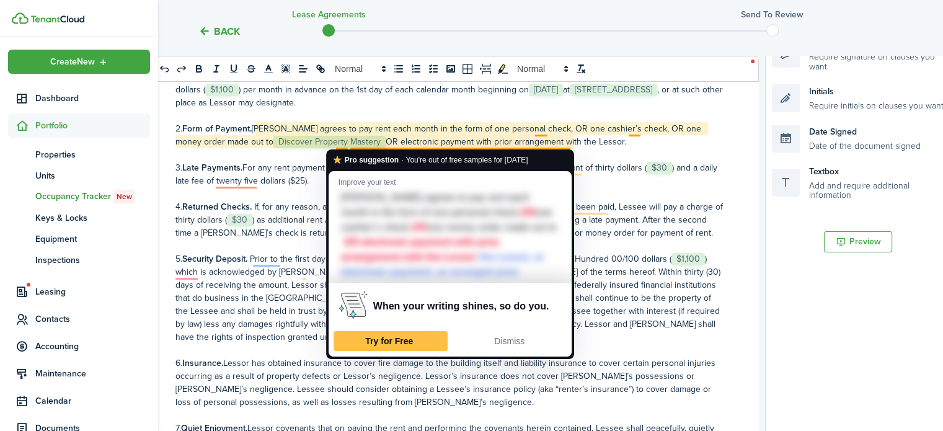
click at [336, 145] on p "2. Form of Payment. [PERSON_NAME] agrees to pay rent each month in the form of …" at bounding box center [449, 135] width 549 height 26
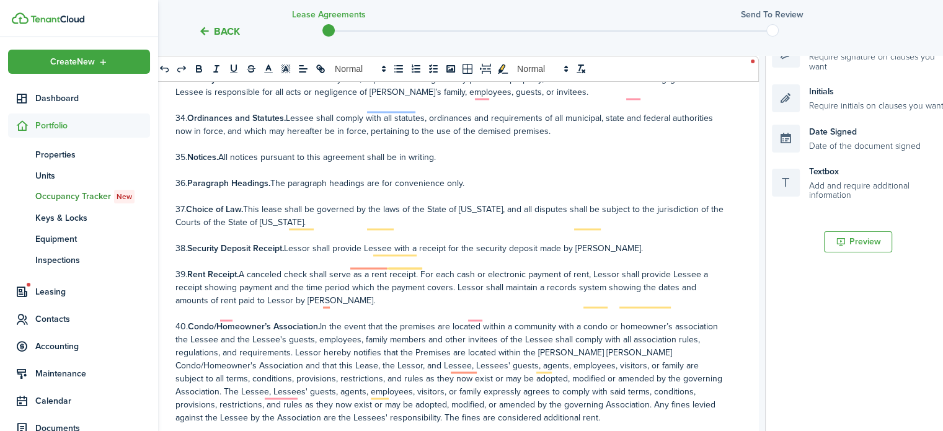
scroll to position [2125, 0]
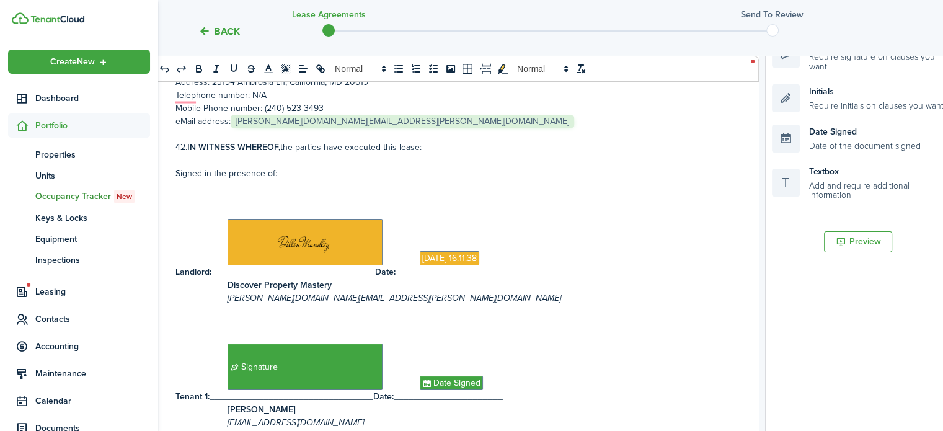
click at [314, 278] on strong "Discover Property Mastery" at bounding box center [279, 284] width 104 height 13
click at [227, 278] on strong "Discover Property Mastery" at bounding box center [279, 284] width 104 height 13
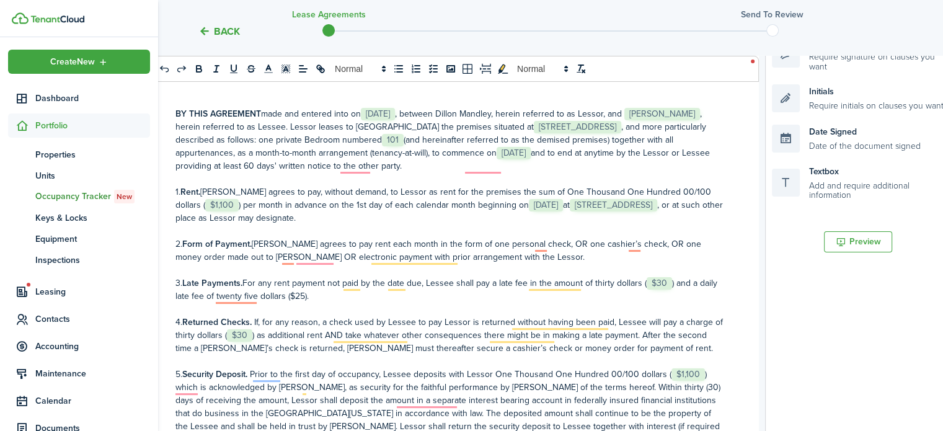
click at [702, 192] on p "1. Rent. [PERSON_NAME] agrees to pay, without demand, to Lessor as rent for the…" at bounding box center [449, 204] width 549 height 39
click at [869, 242] on button "Preview" at bounding box center [858, 241] width 68 height 21
click at [654, 110] on p "BY THIS AGREEMENT made and entered into on ﻿ [DATE] ﻿, between﻿ [PERSON_NAME], …" at bounding box center [449, 139] width 549 height 65
click at [863, 235] on button "Preview" at bounding box center [858, 241] width 68 height 21
click at [640, 285] on p "3. Late Payments. For any rent payment not paid by the date due, Lessee shall p…" at bounding box center [449, 289] width 549 height 26
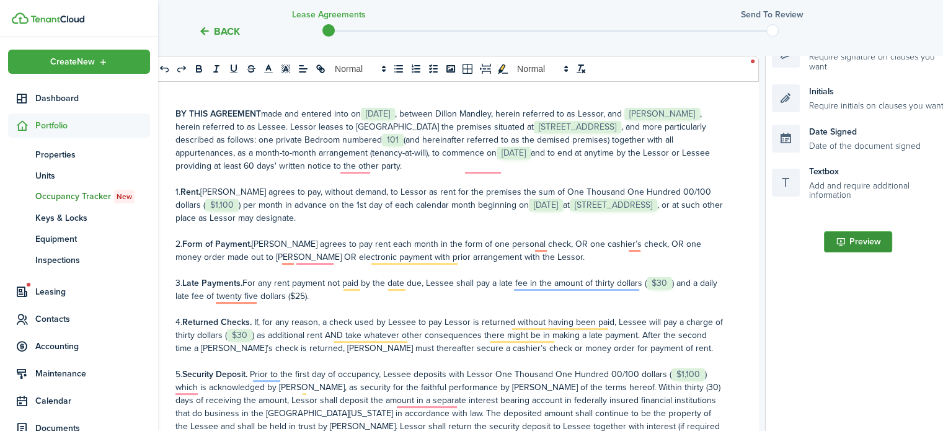
click at [858, 244] on button "Preview" at bounding box center [858, 241] width 68 height 21
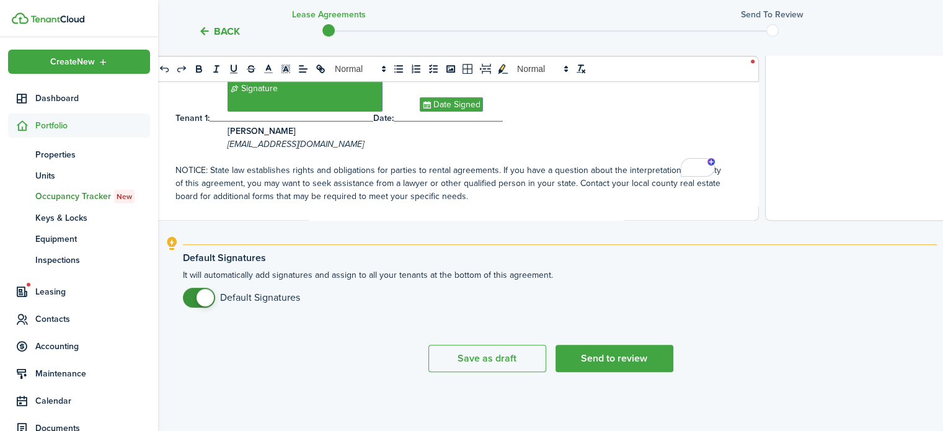
scroll to position [541, 0]
click at [624, 360] on button "Send to review" at bounding box center [614, 358] width 118 height 27
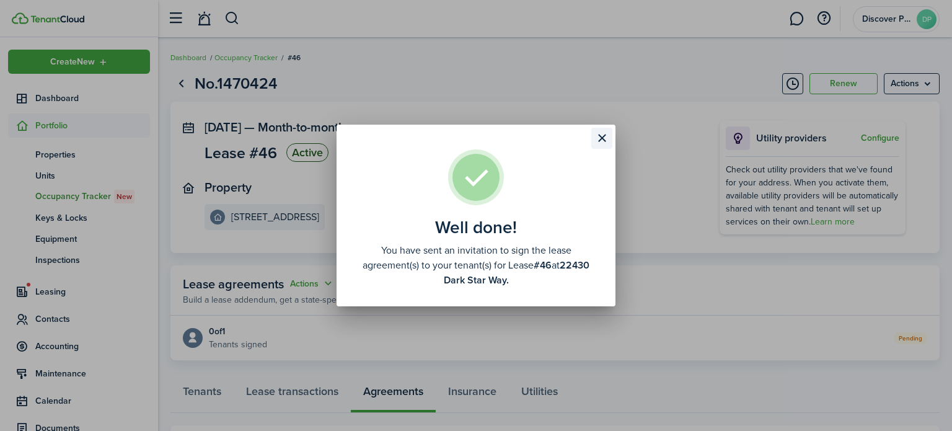
click at [604, 137] on button "Close modal" at bounding box center [601, 138] width 21 height 21
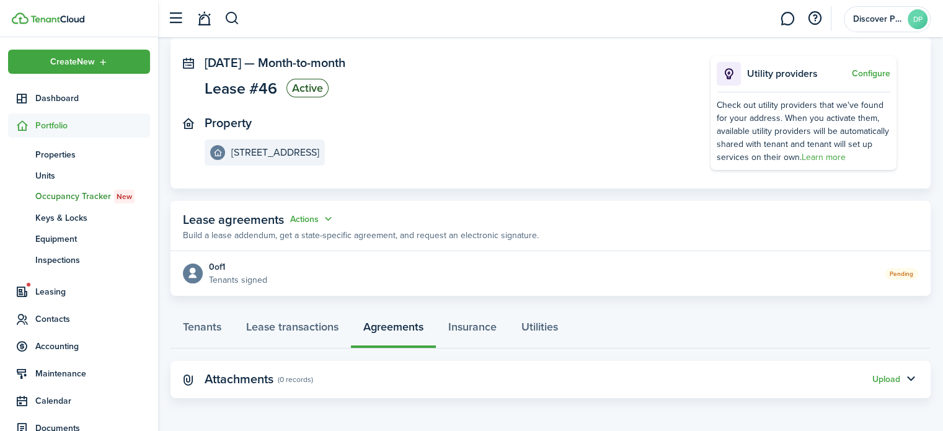
scroll to position [64, 0]
click at [197, 330] on link "Tenants" at bounding box center [201, 329] width 63 height 37
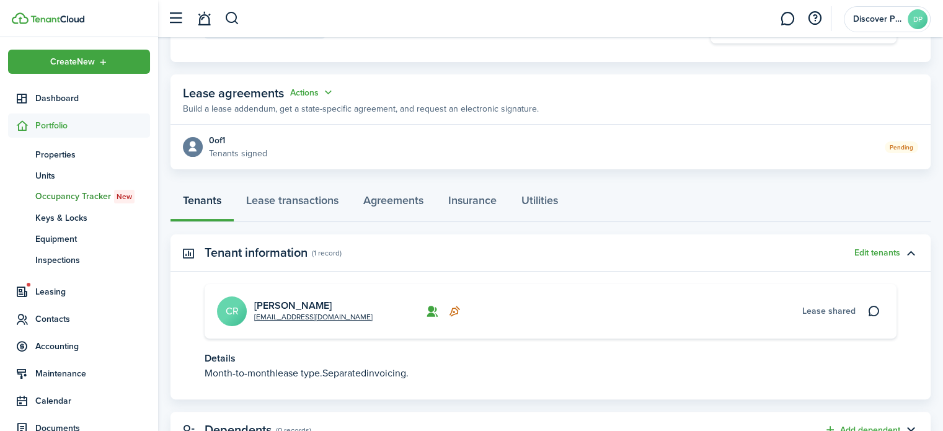
scroll to position [190, 0]
